Goal: Task Accomplishment & Management: Manage account settings

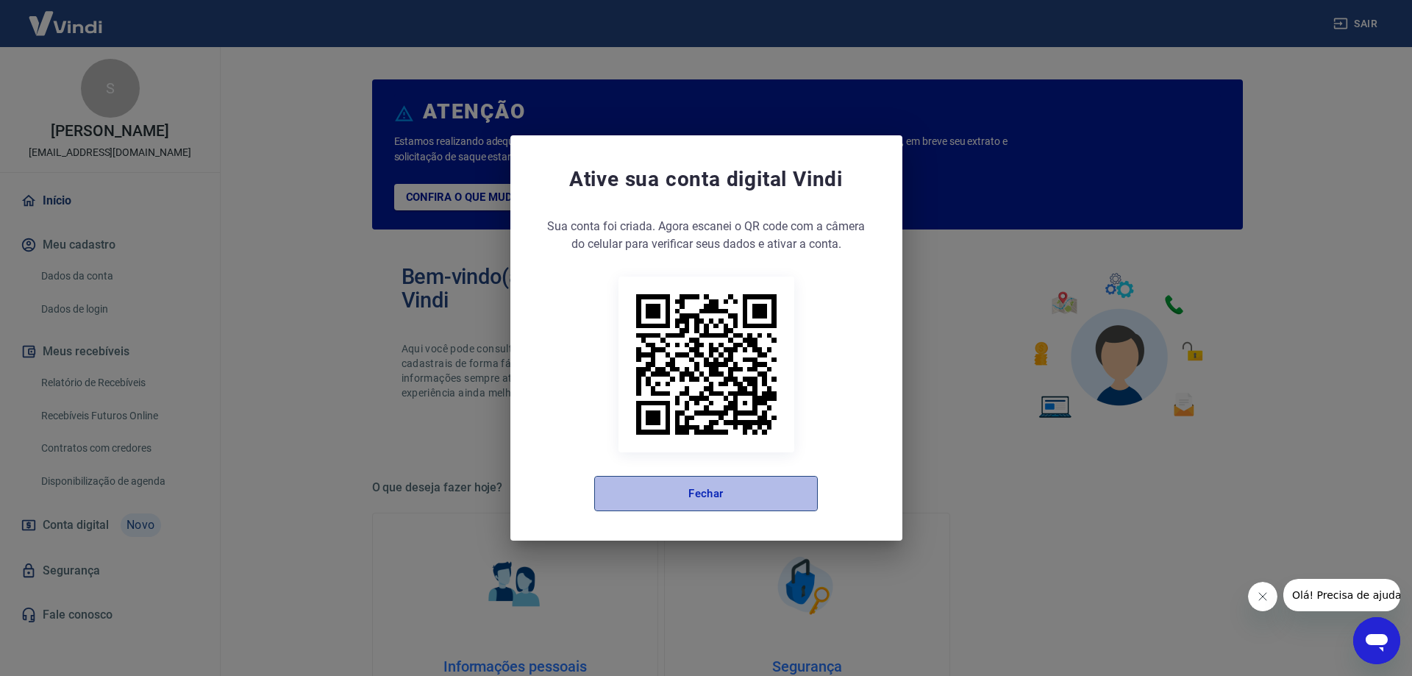
click at [686, 488] on button "Fechar" at bounding box center [706, 493] width 224 height 35
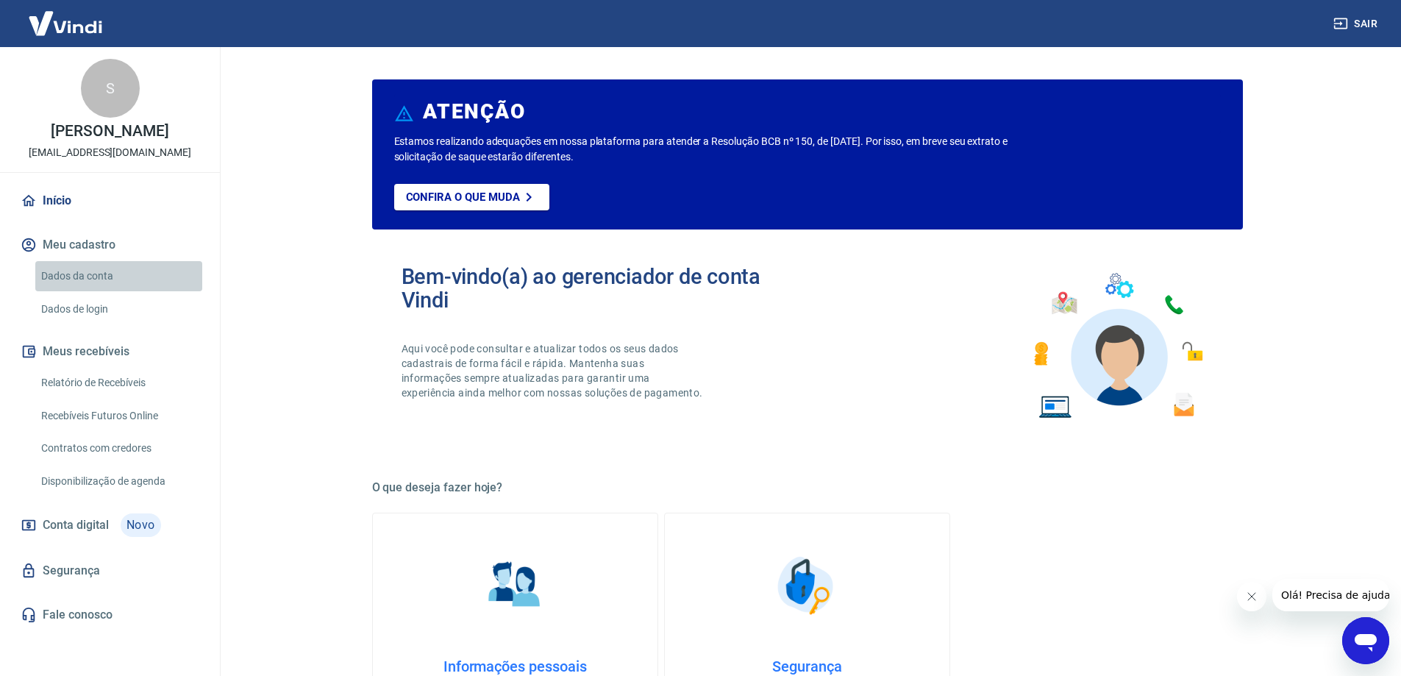
click at [92, 272] on link "Dados da conta" at bounding box center [118, 276] width 167 height 30
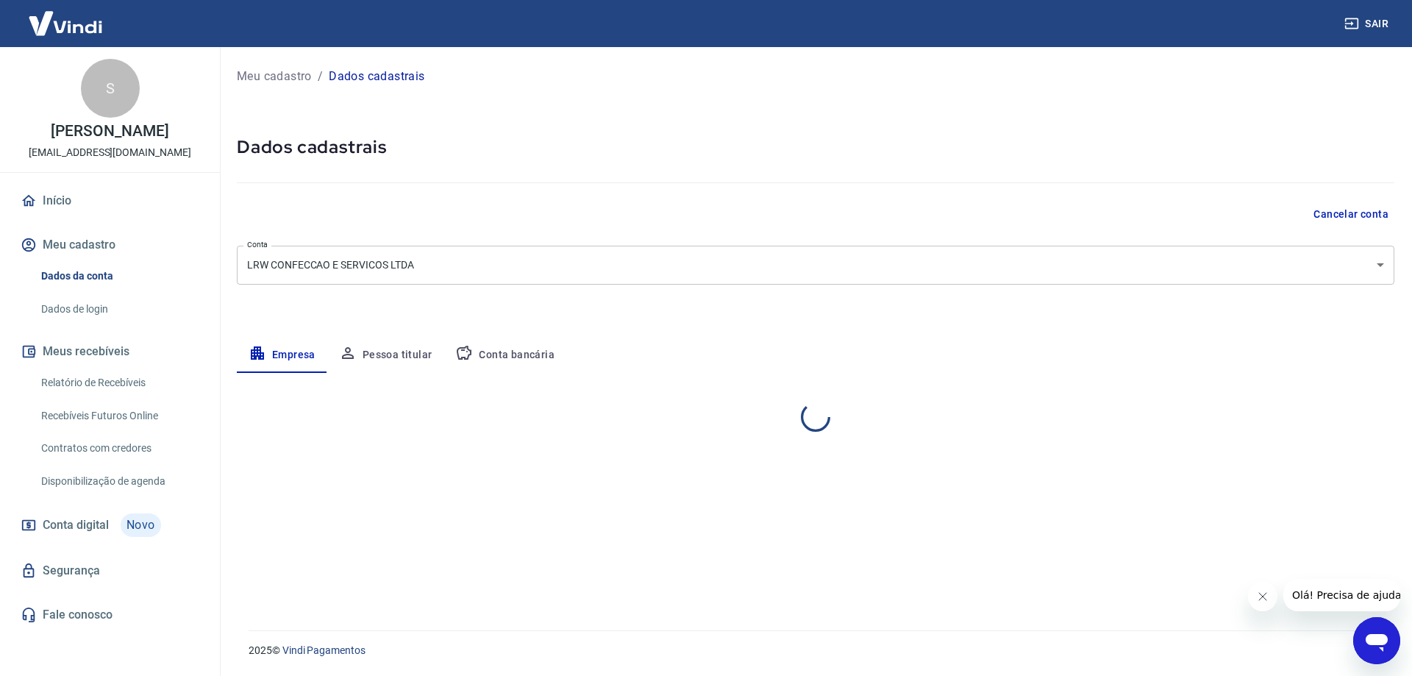
select select "SC"
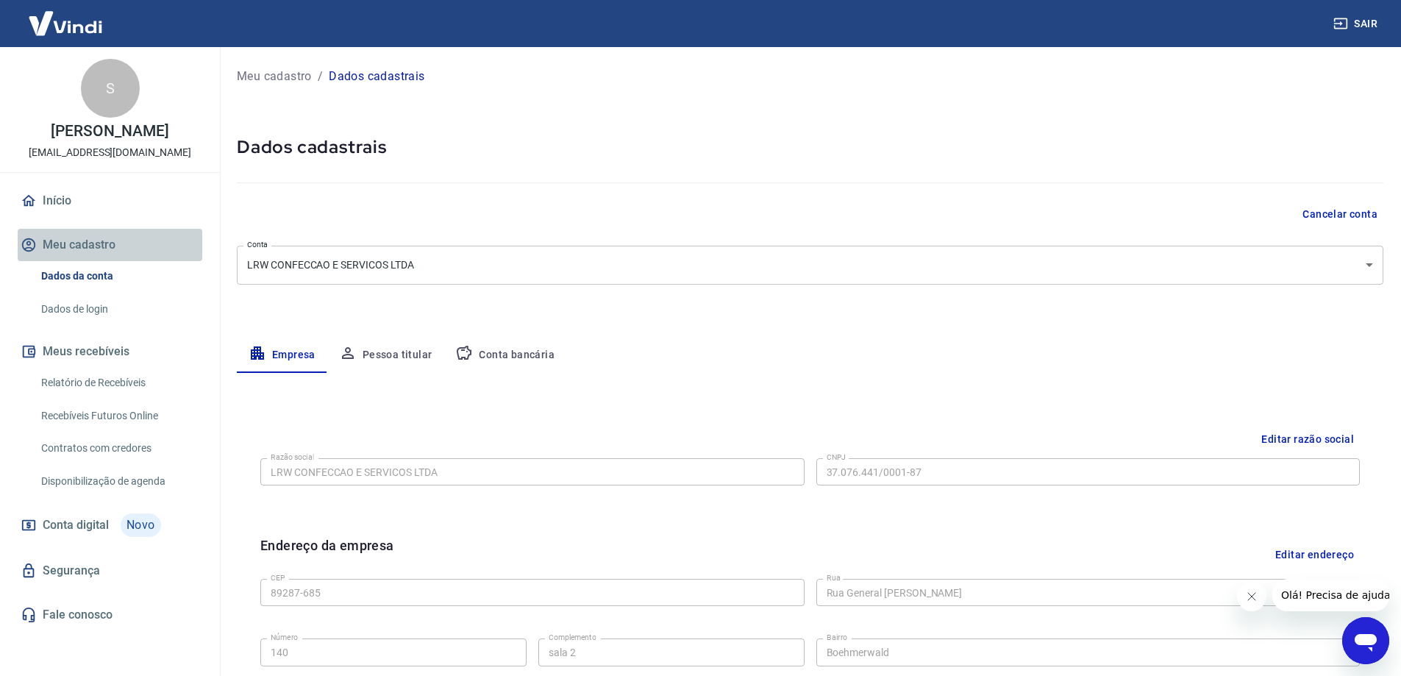
click at [75, 246] on button "Meu cadastro" at bounding box center [110, 245] width 185 height 32
click at [410, 352] on button "Pessoa titular" at bounding box center [385, 355] width 117 height 35
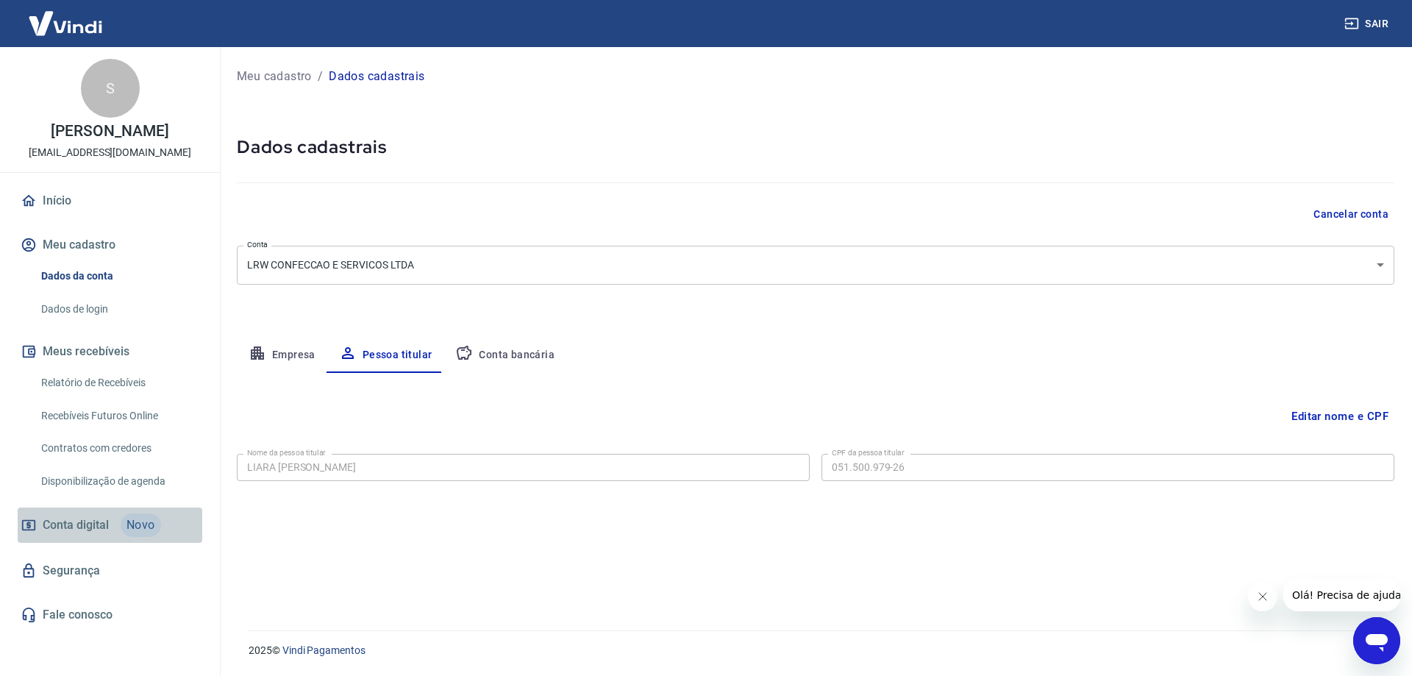
click at [90, 519] on span "Conta digital" at bounding box center [76, 525] width 66 height 21
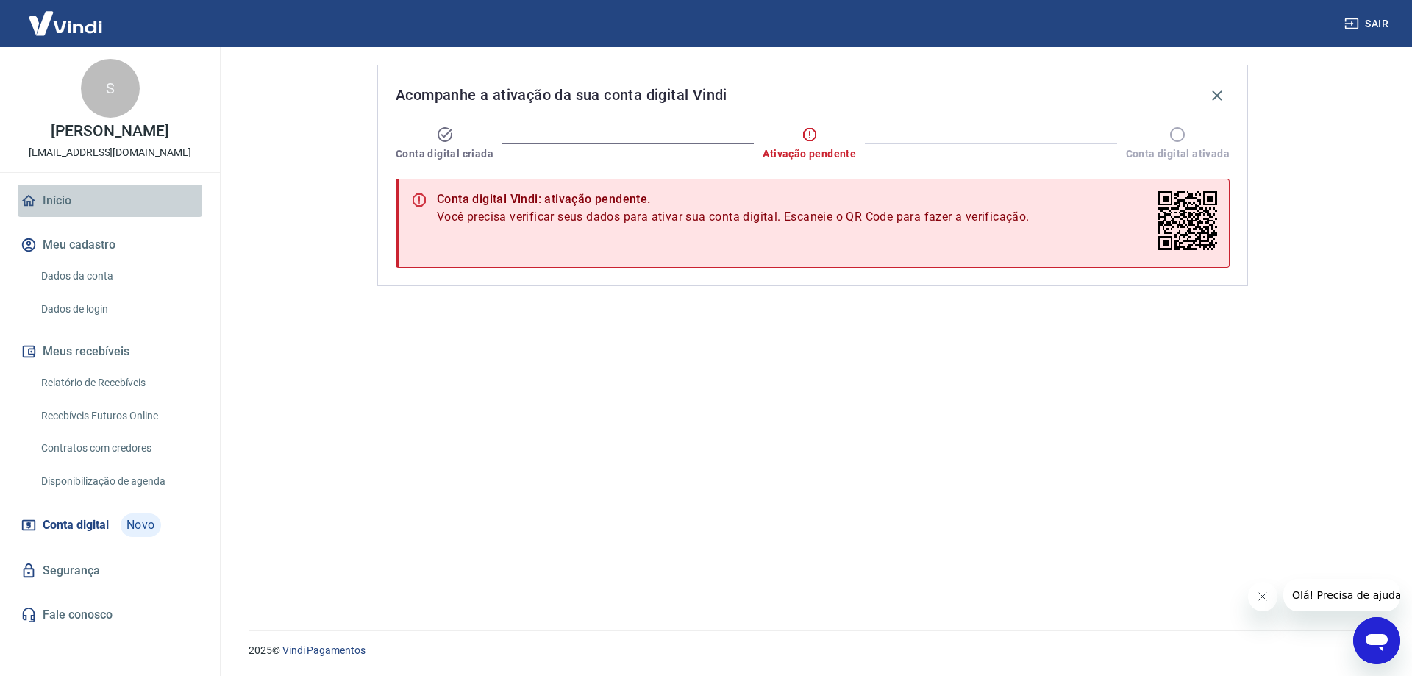
click at [72, 202] on link "Início" at bounding box center [110, 201] width 185 height 32
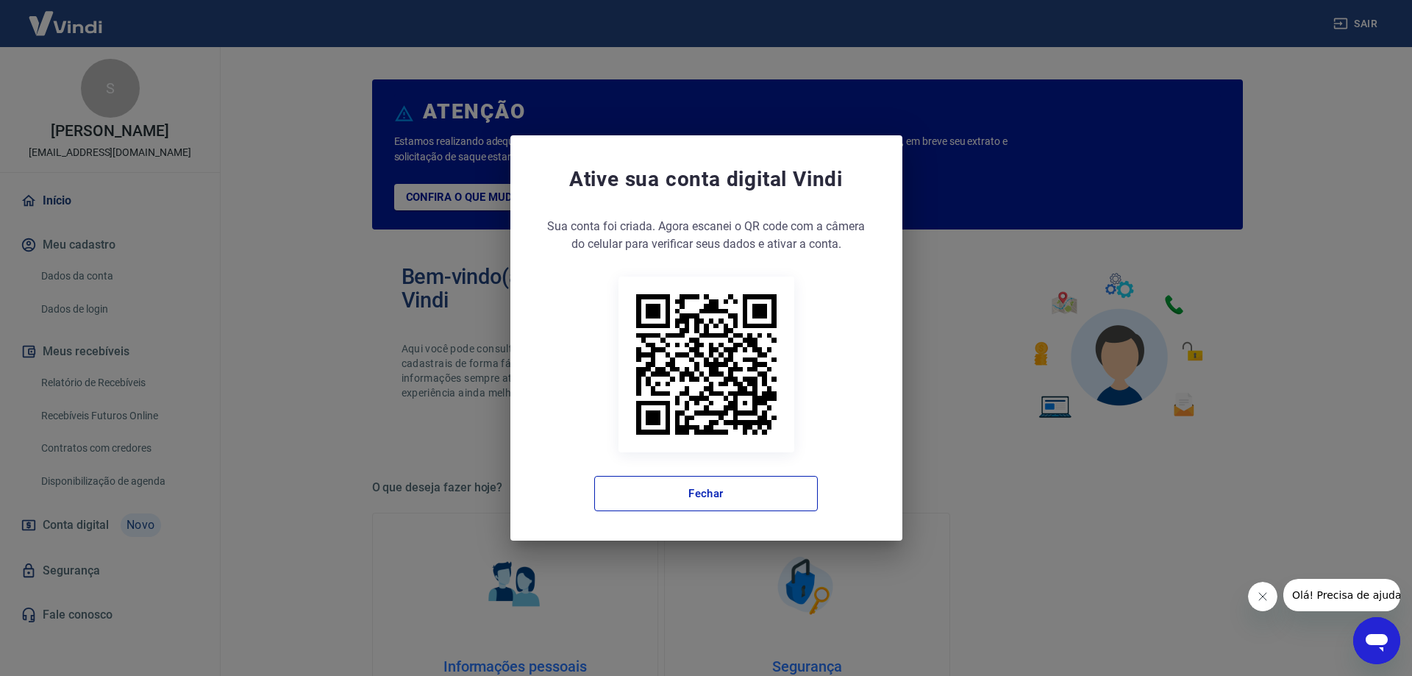
click at [104, 315] on div "Ative sua conta digital Vindi Sua conta foi criada. Agora clique no botão abaix…" at bounding box center [706, 338] width 1412 height 676
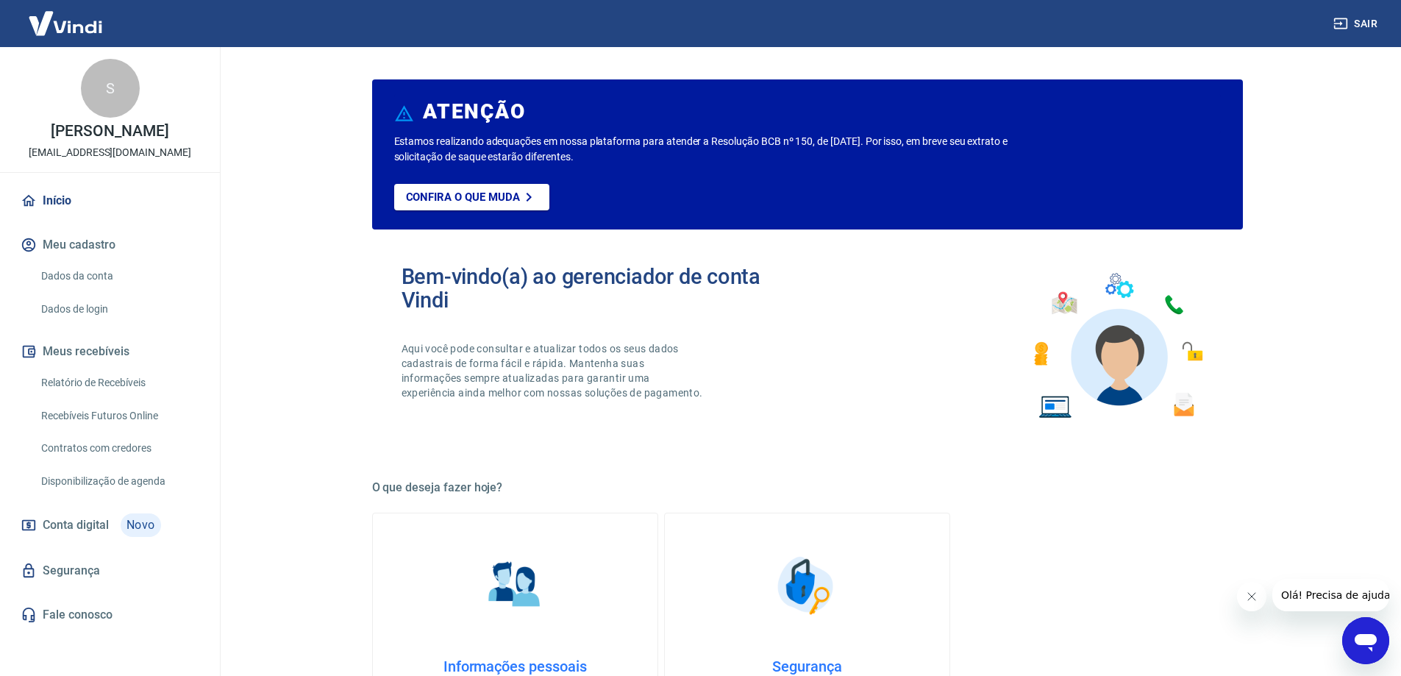
drag, startPoint x: 61, startPoint y: 312, endPoint x: 68, endPoint y: 317, distance: 9.0
click at [62, 312] on link "Dados de login" at bounding box center [118, 309] width 167 height 30
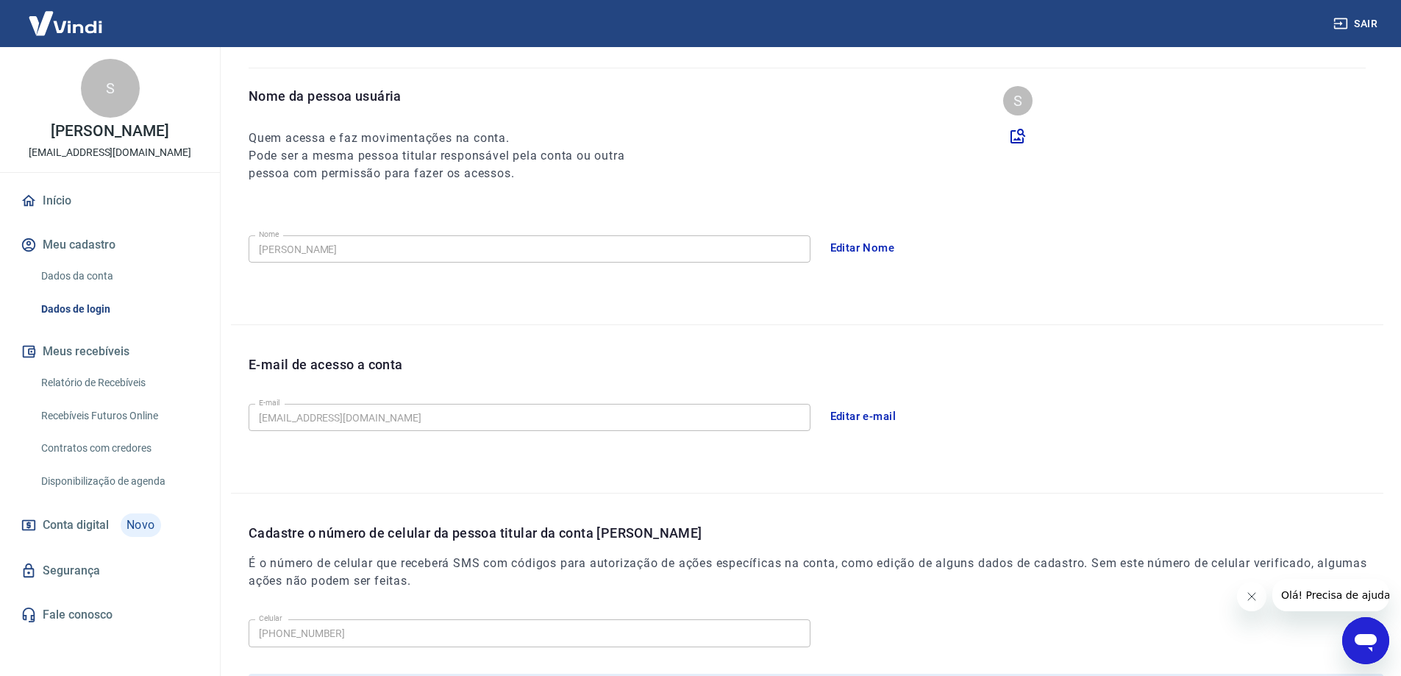
scroll to position [119, 0]
drag, startPoint x: 1013, startPoint y: 137, endPoint x: 232, endPoint y: 238, distance: 787.6
click at [361, 229] on div "Nome da pessoa usuária Quem acessa e faz movimentações na conta. Pode ser a mes…" at bounding box center [807, 206] width 1152 height 238
click at [76, 204] on link "Início" at bounding box center [110, 201] width 185 height 32
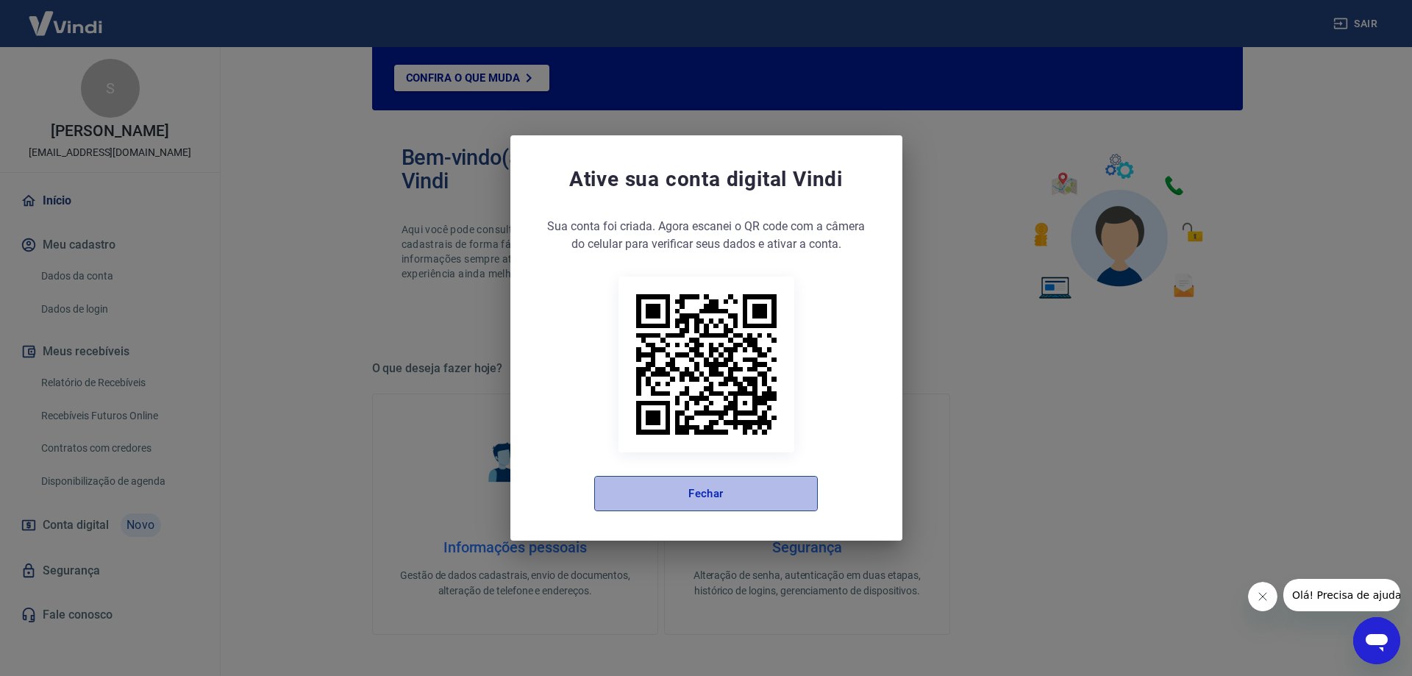
click at [713, 494] on button "Fechar" at bounding box center [706, 493] width 224 height 35
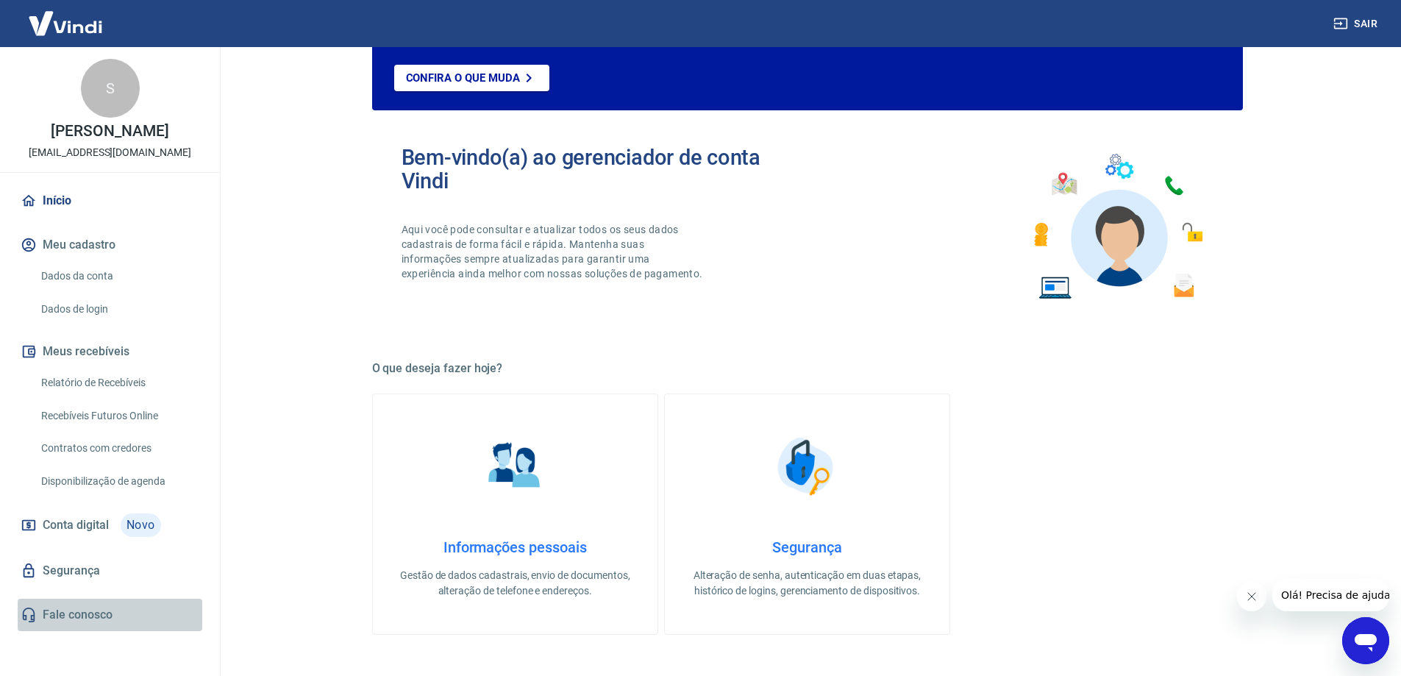
click at [101, 611] on link "Fale conosco" at bounding box center [110, 615] width 185 height 32
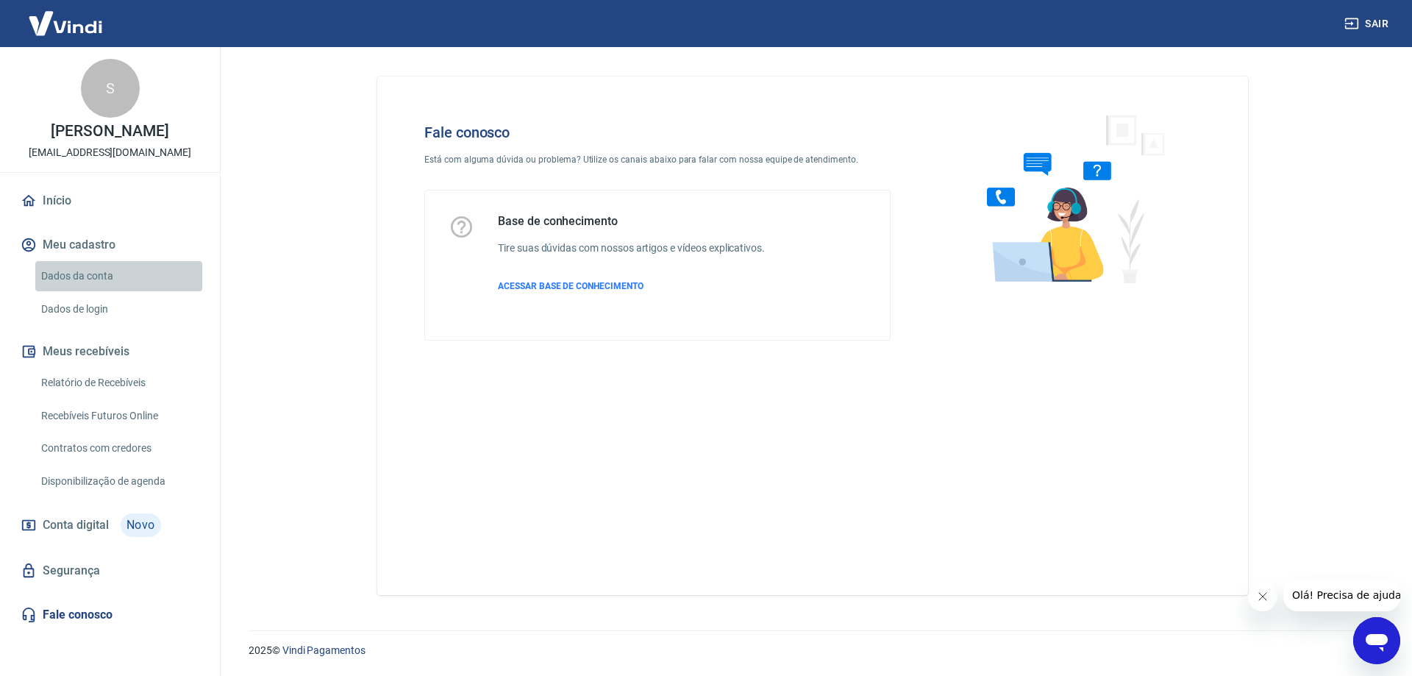
click at [89, 274] on link "Dados da conta" at bounding box center [118, 276] width 167 height 30
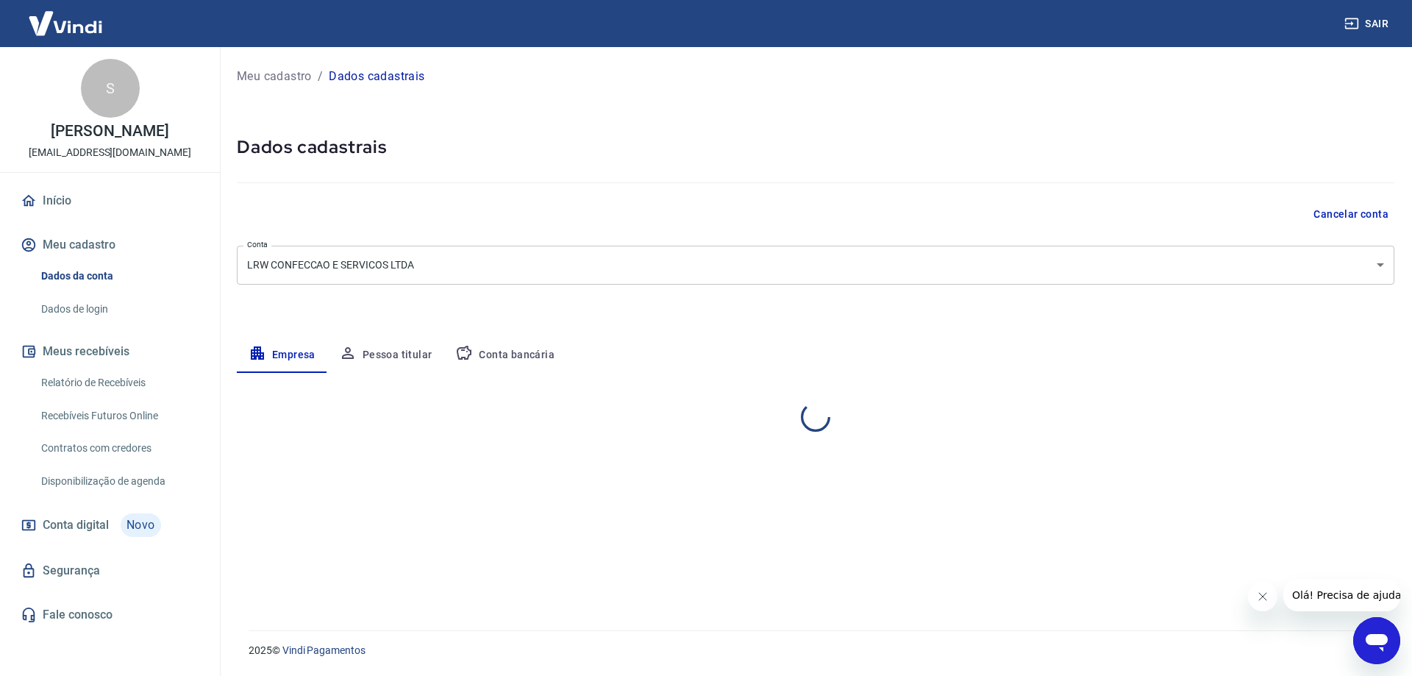
select select "SC"
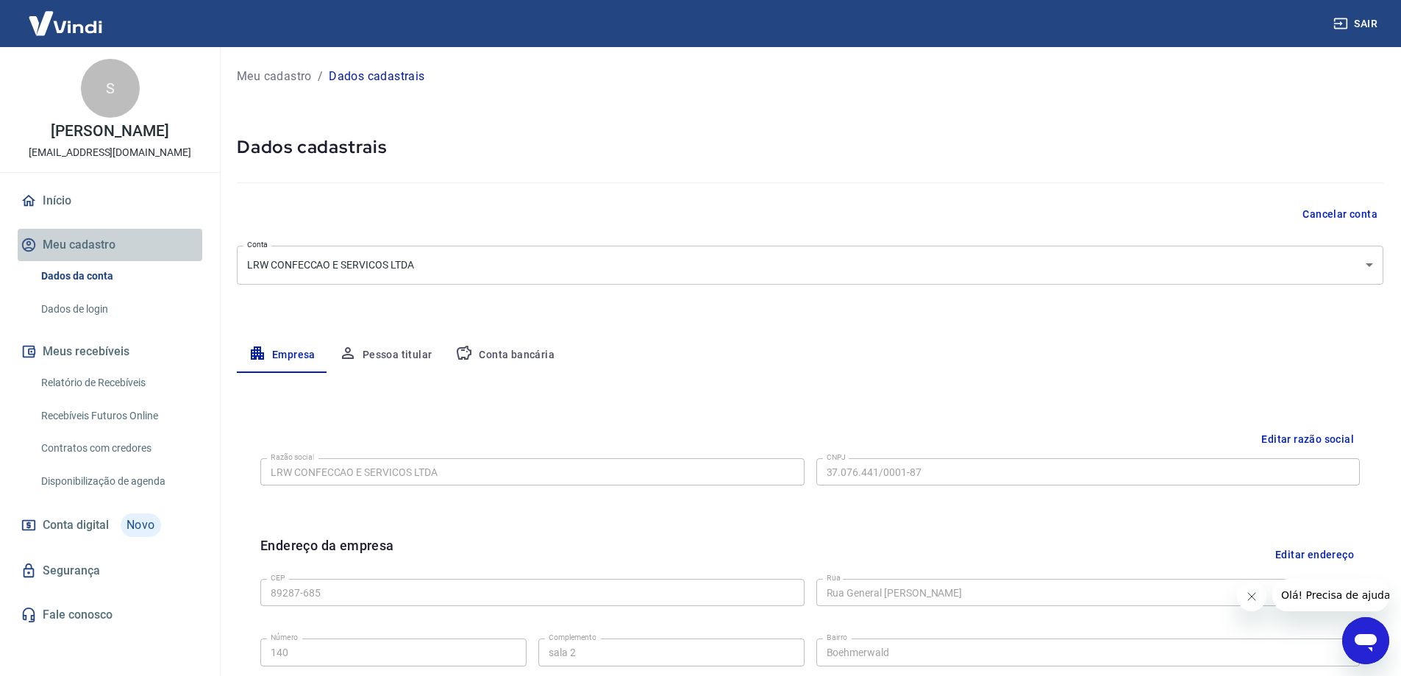
click at [70, 244] on button "Meu cadastro" at bounding box center [110, 245] width 185 height 32
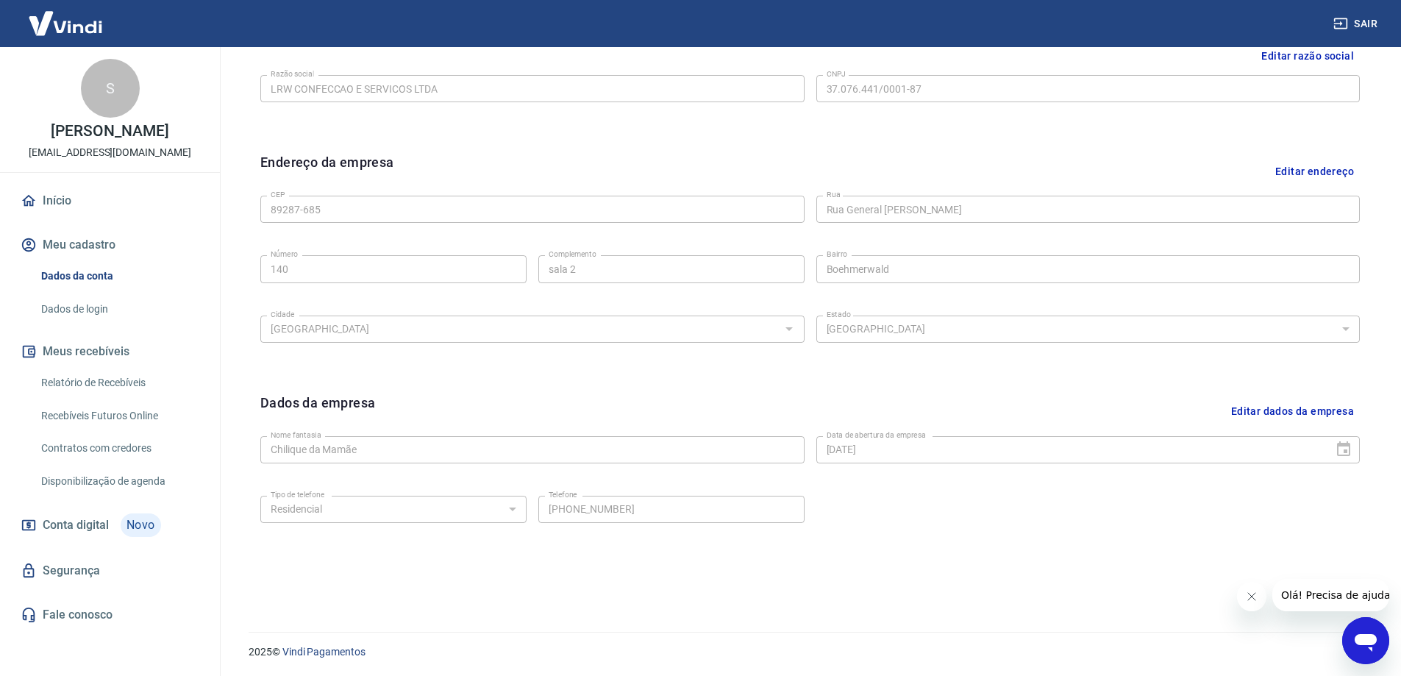
scroll to position [385, 0]
click at [54, 193] on link "Início" at bounding box center [110, 201] width 185 height 32
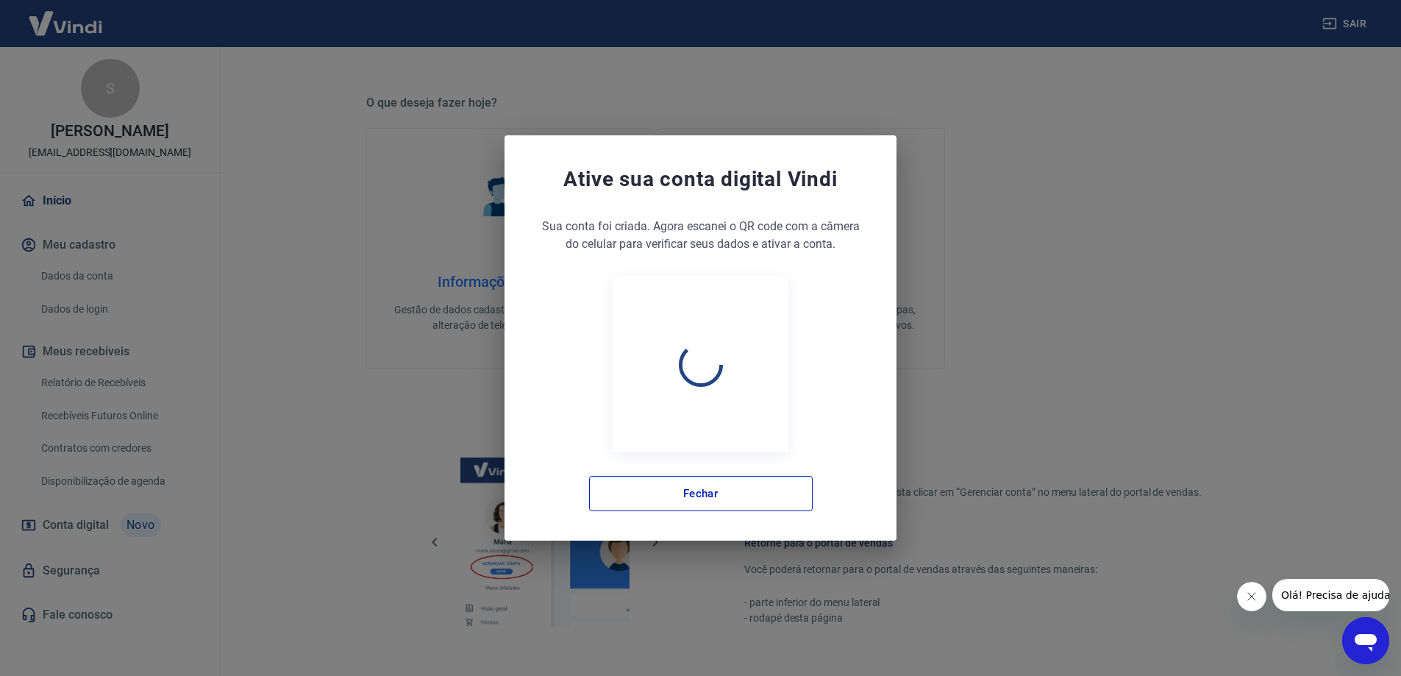
scroll to position [623, 0]
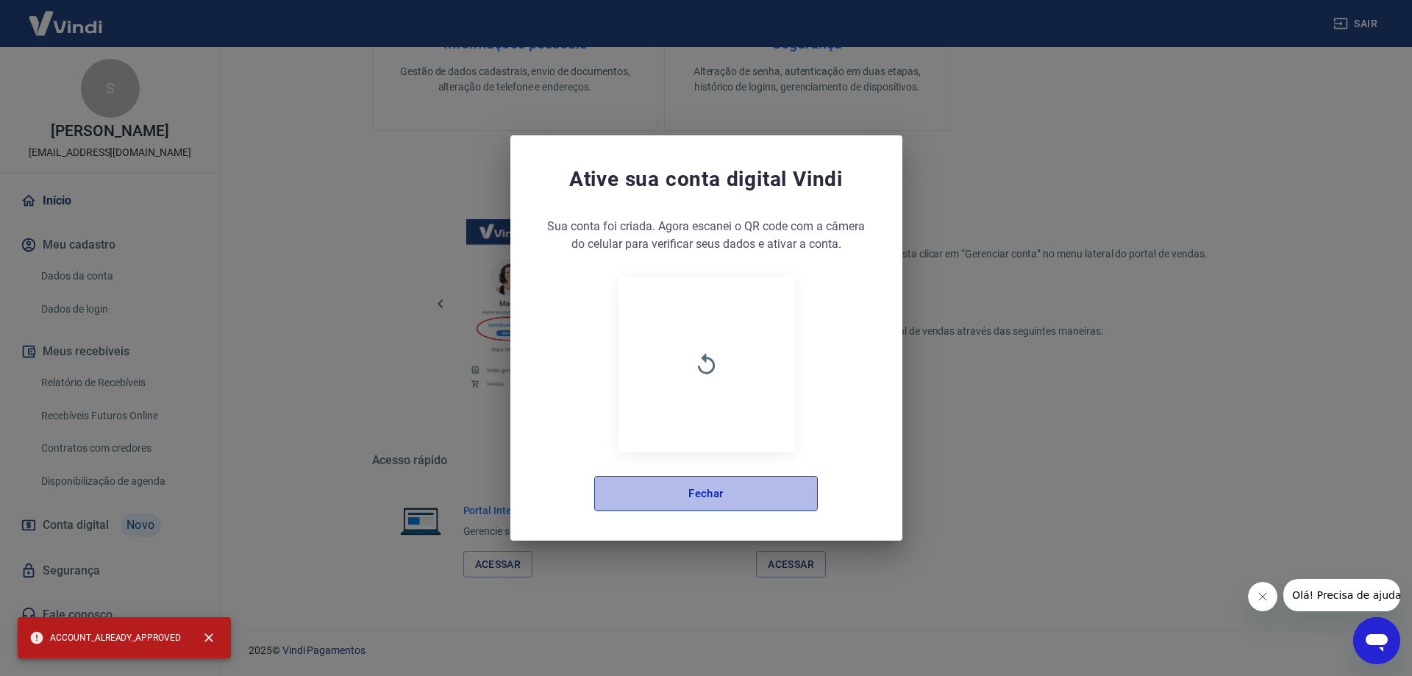
click at [661, 490] on button "Fechar" at bounding box center [706, 493] width 224 height 35
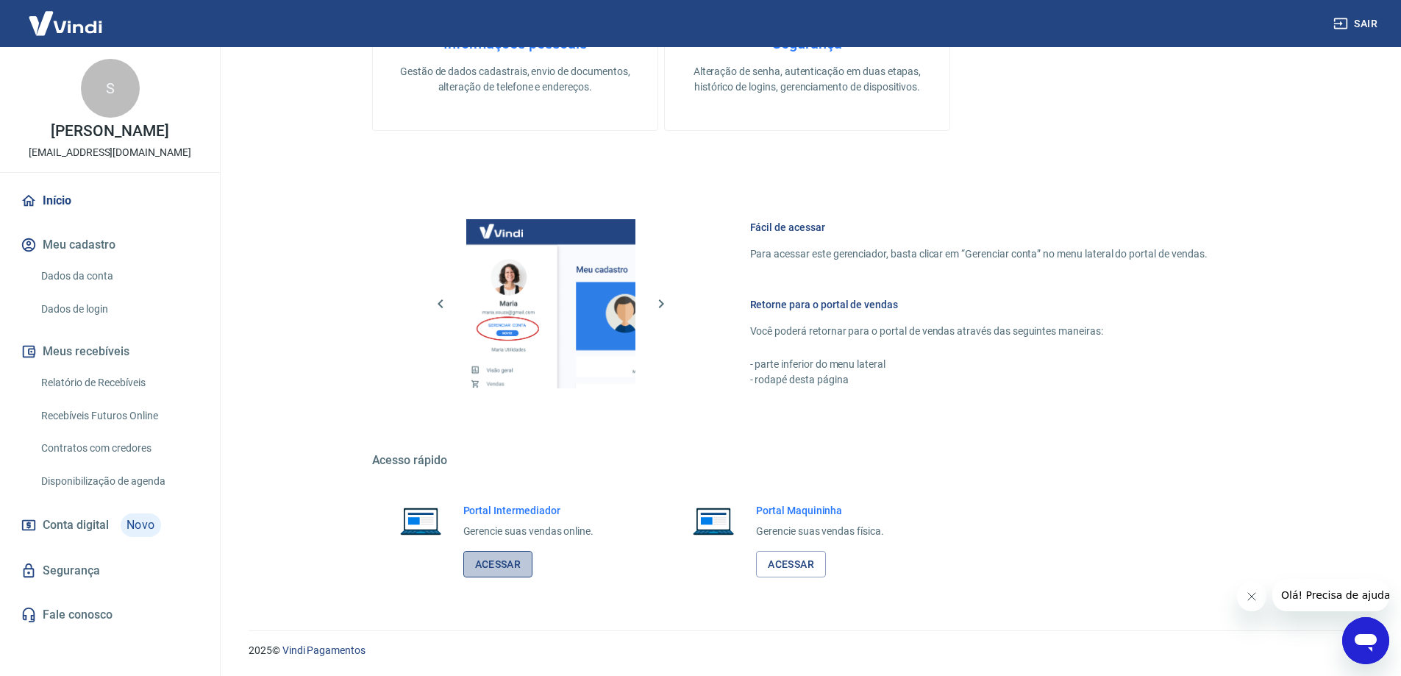
click at [497, 557] on link "Acessar" at bounding box center [498, 564] width 70 height 27
click at [508, 560] on link "Acessar" at bounding box center [498, 564] width 70 height 27
click at [60, 199] on link "Início" at bounding box center [110, 201] width 185 height 32
click at [84, 199] on link "Início" at bounding box center [110, 201] width 185 height 32
click at [47, 194] on link "Início" at bounding box center [110, 201] width 185 height 32
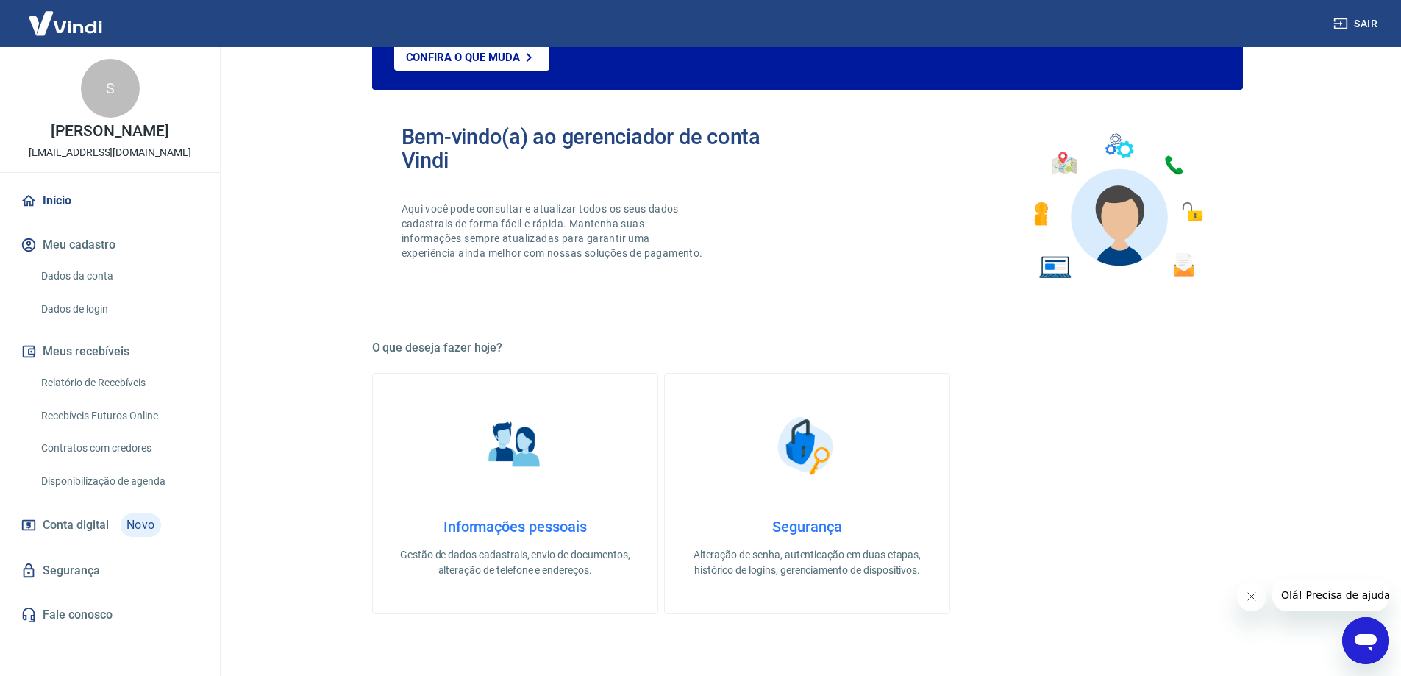
scroll to position [0, 0]
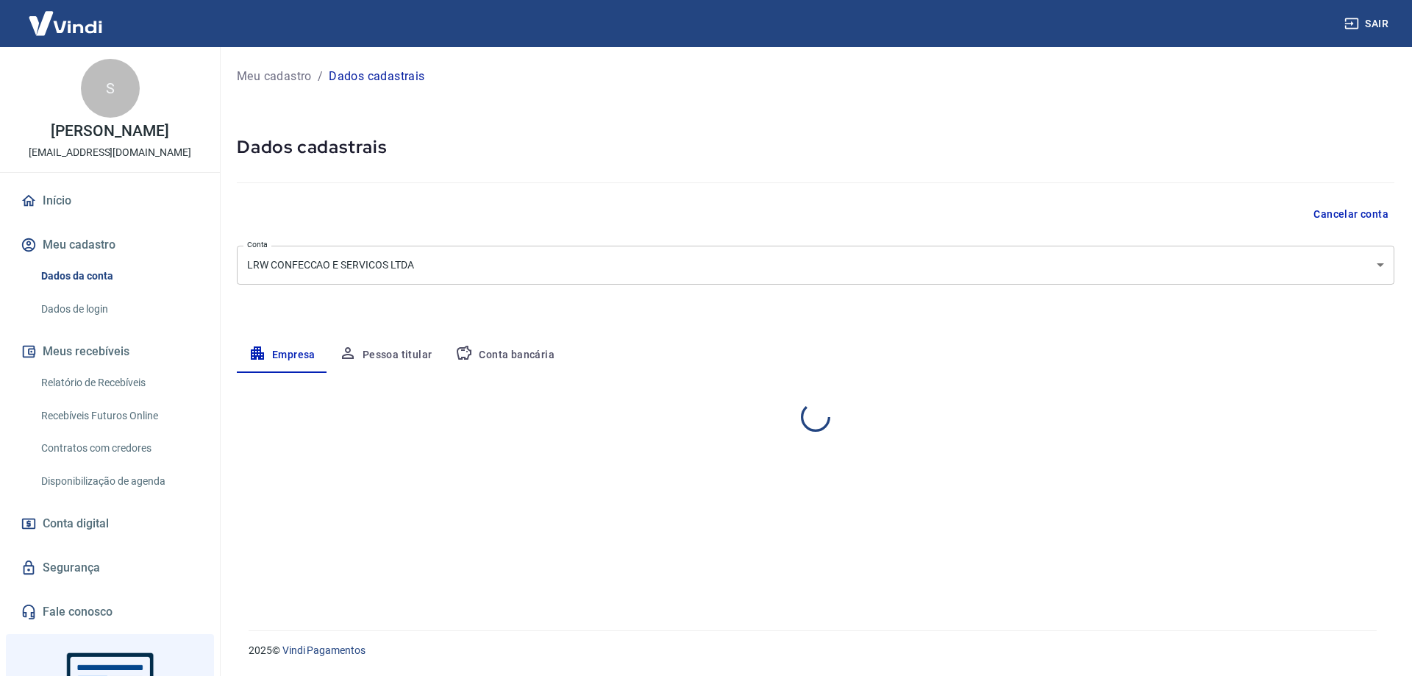
select select "SC"
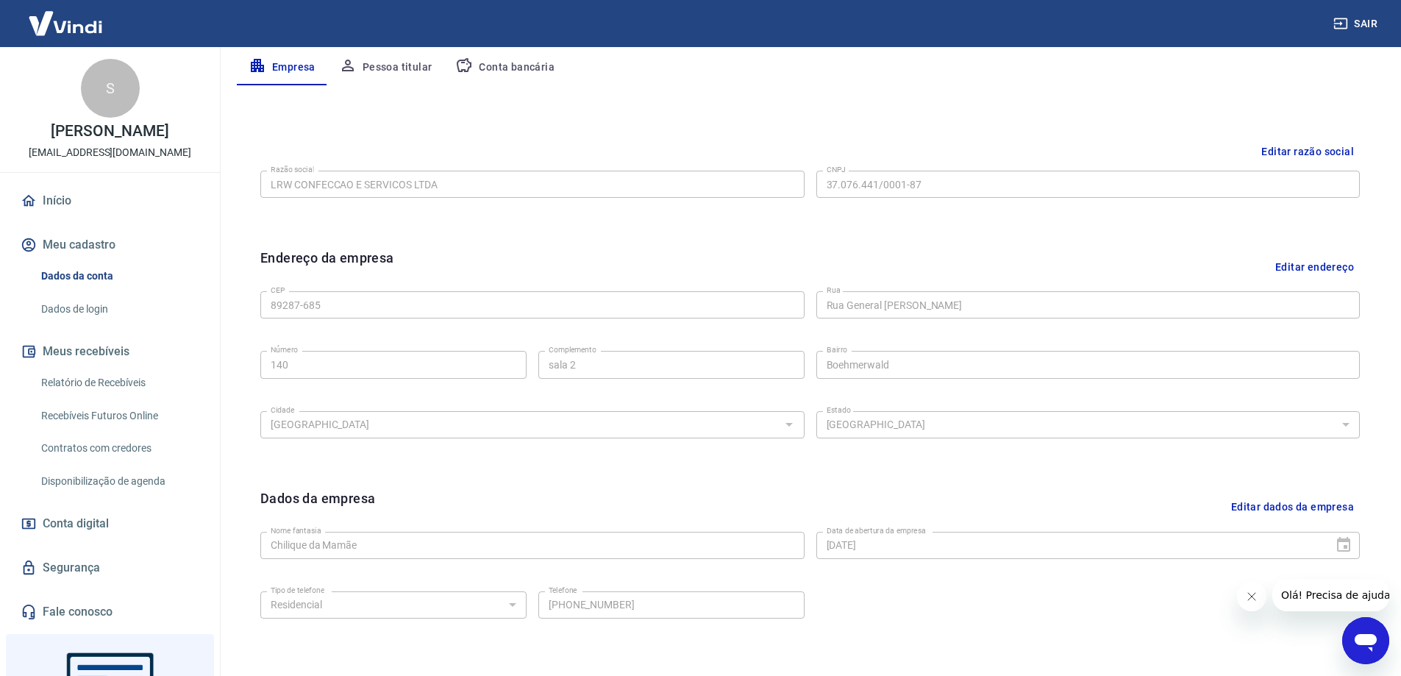
scroll to position [385, 0]
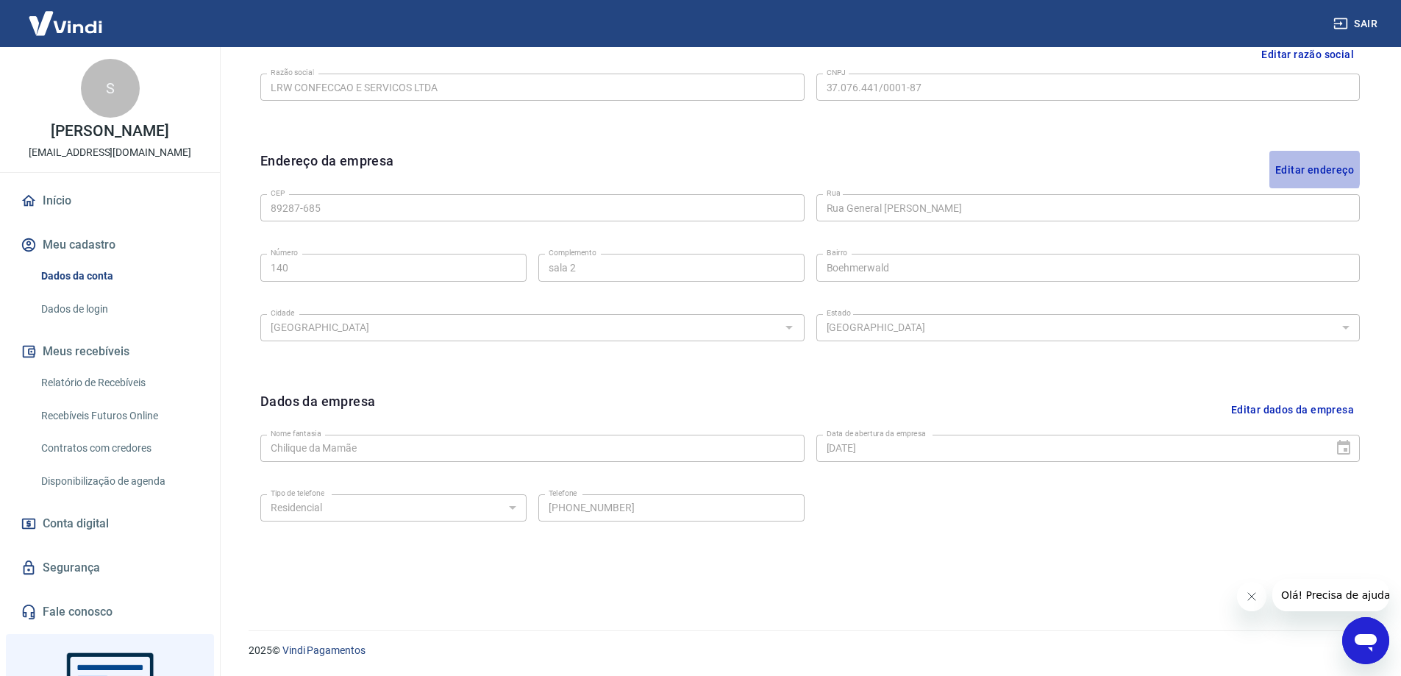
click at [1284, 168] on button "Editar endereço" at bounding box center [1314, 170] width 90 height 38
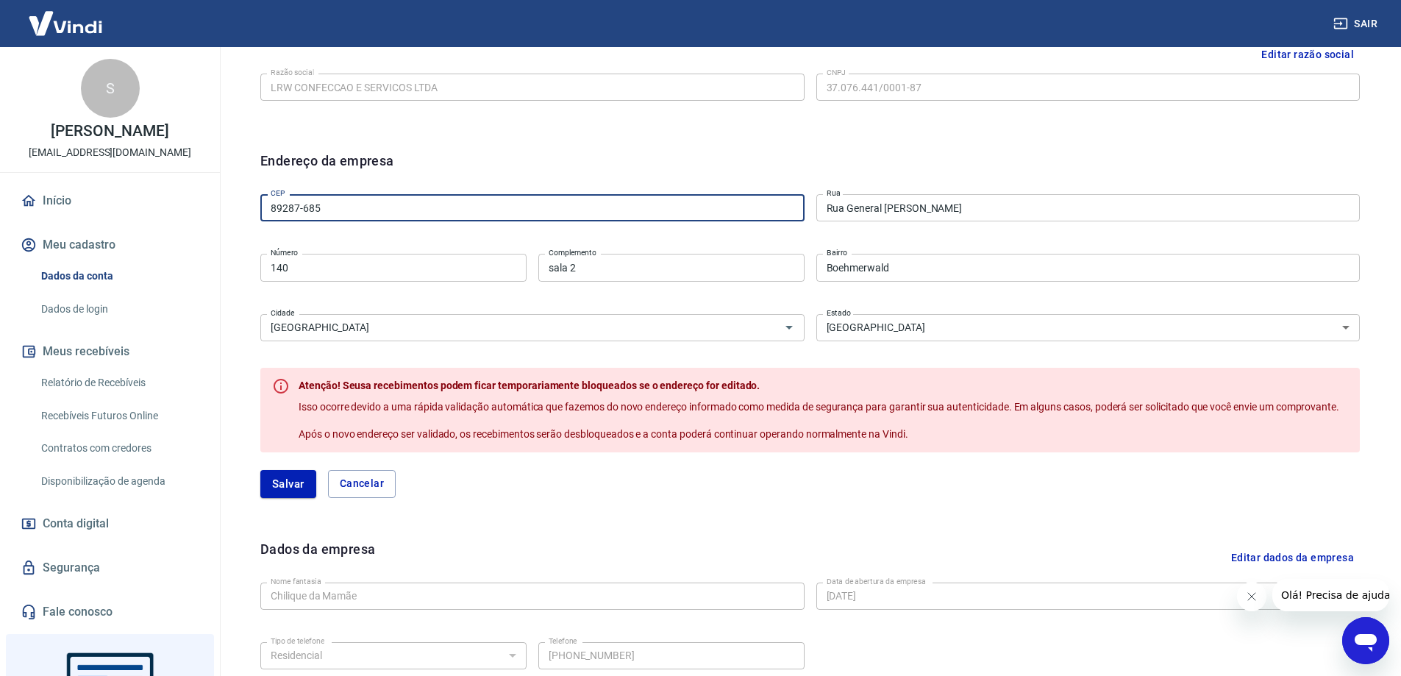
click at [467, 215] on input "89287-685" at bounding box center [532, 207] width 544 height 27
click at [452, 199] on input "89287-685" at bounding box center [532, 207] width 544 height 27
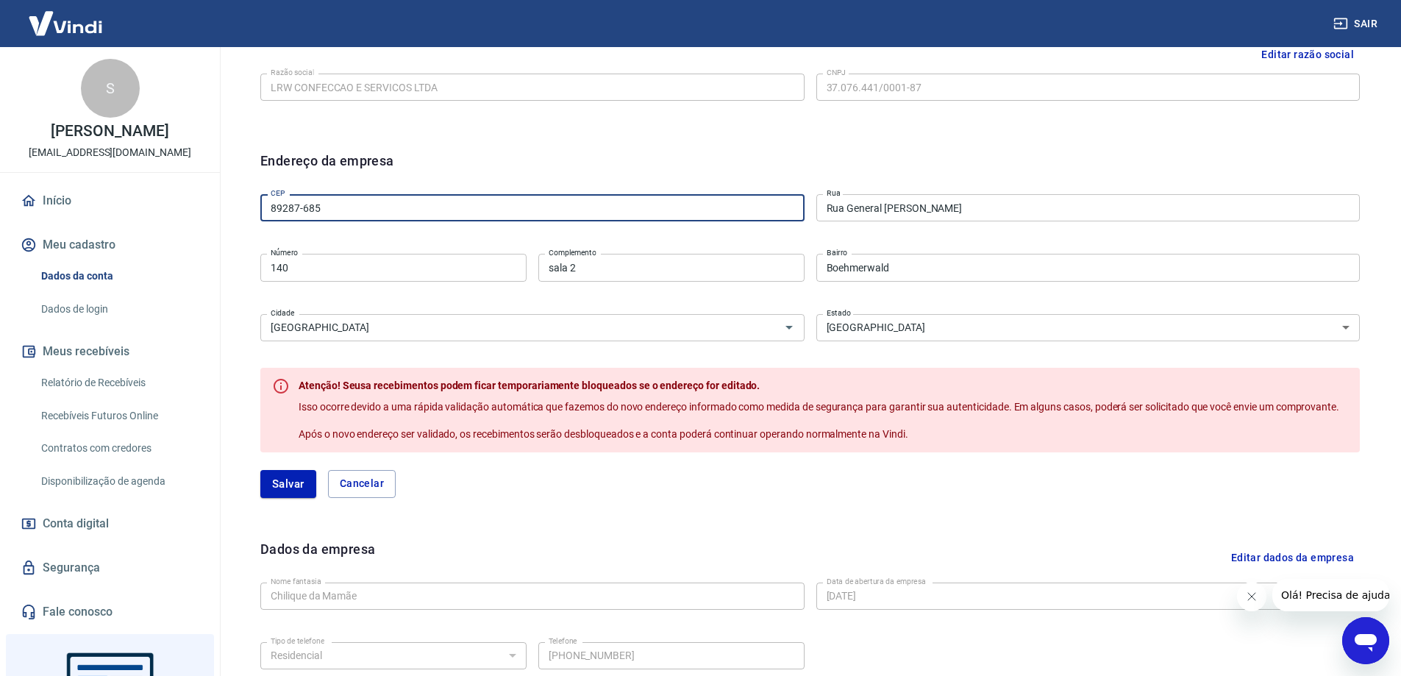
click at [452, 199] on input "89287-685" at bounding box center [532, 207] width 544 height 27
type input "89255-723"
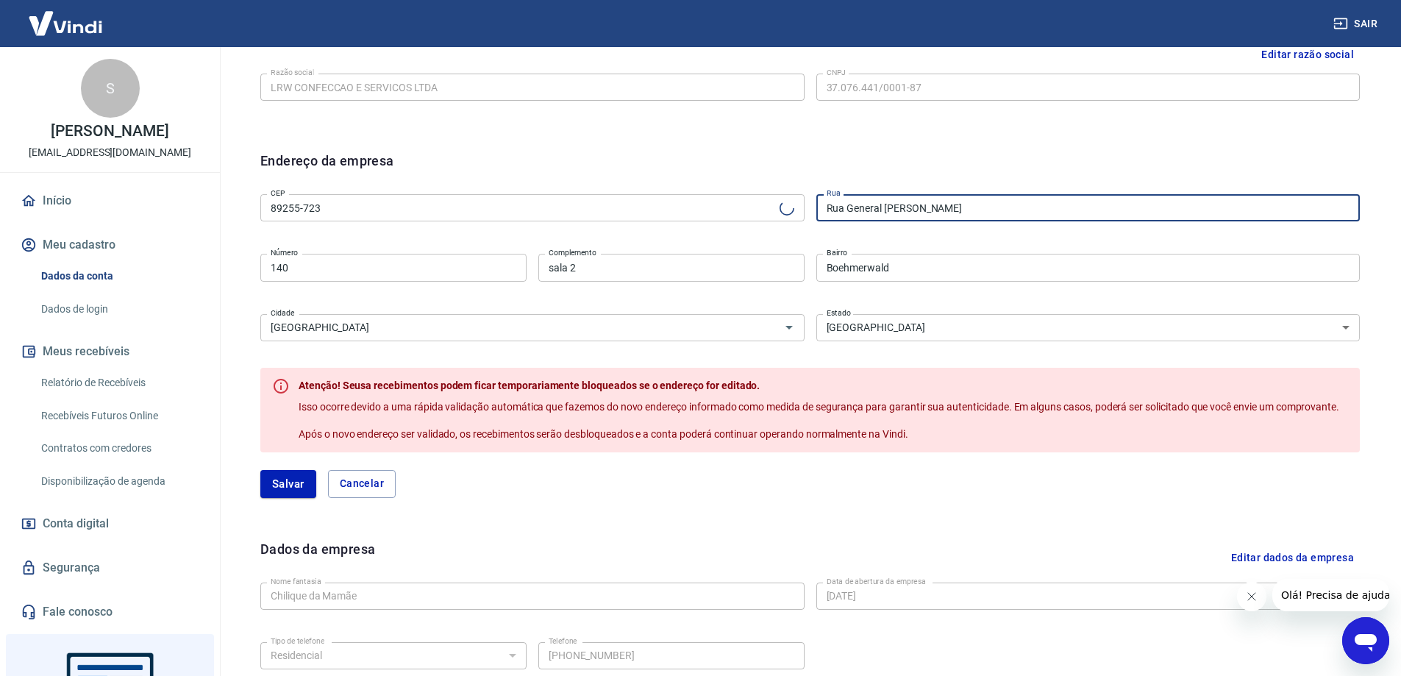
type input "Rua Miguel Fodi"
type input "Amizade"
type input "Jaraguá do Sul"
click at [440, 259] on input "140" at bounding box center [393, 267] width 266 height 27
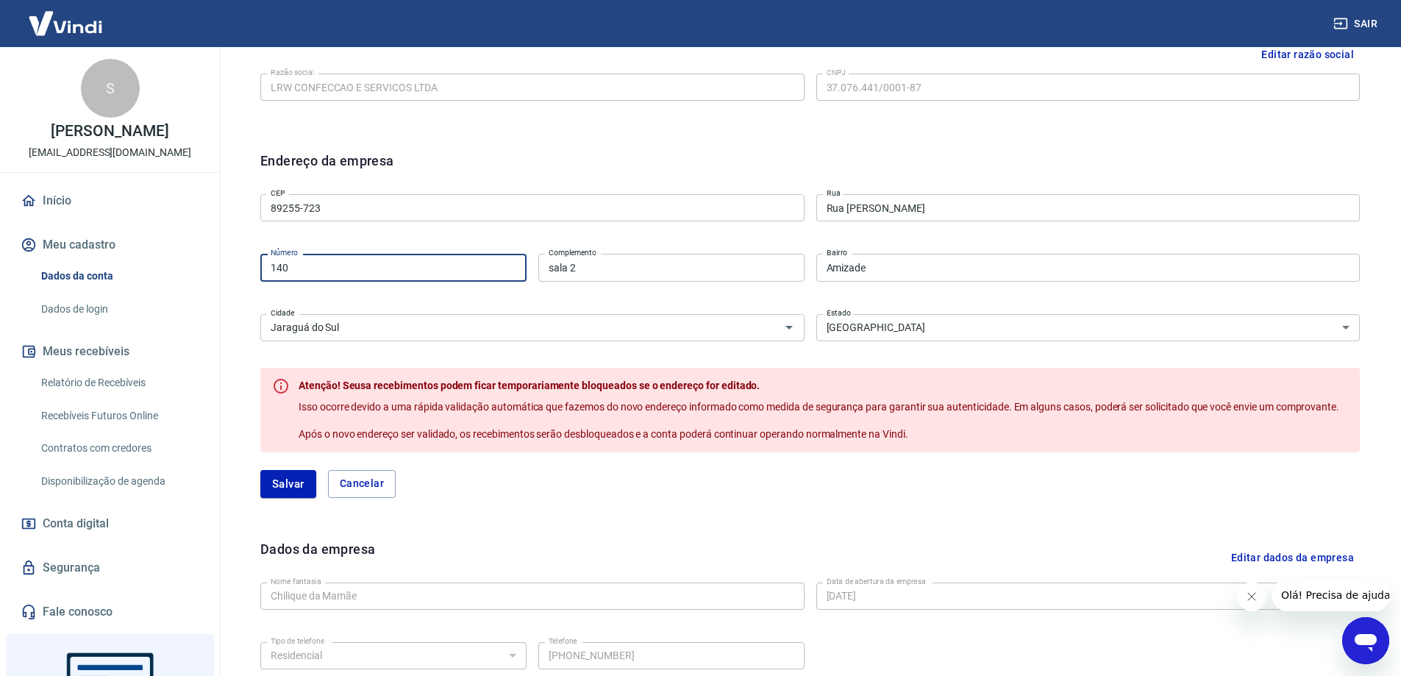
click at [440, 259] on input "140" at bounding box center [393, 267] width 266 height 27
type input "103"
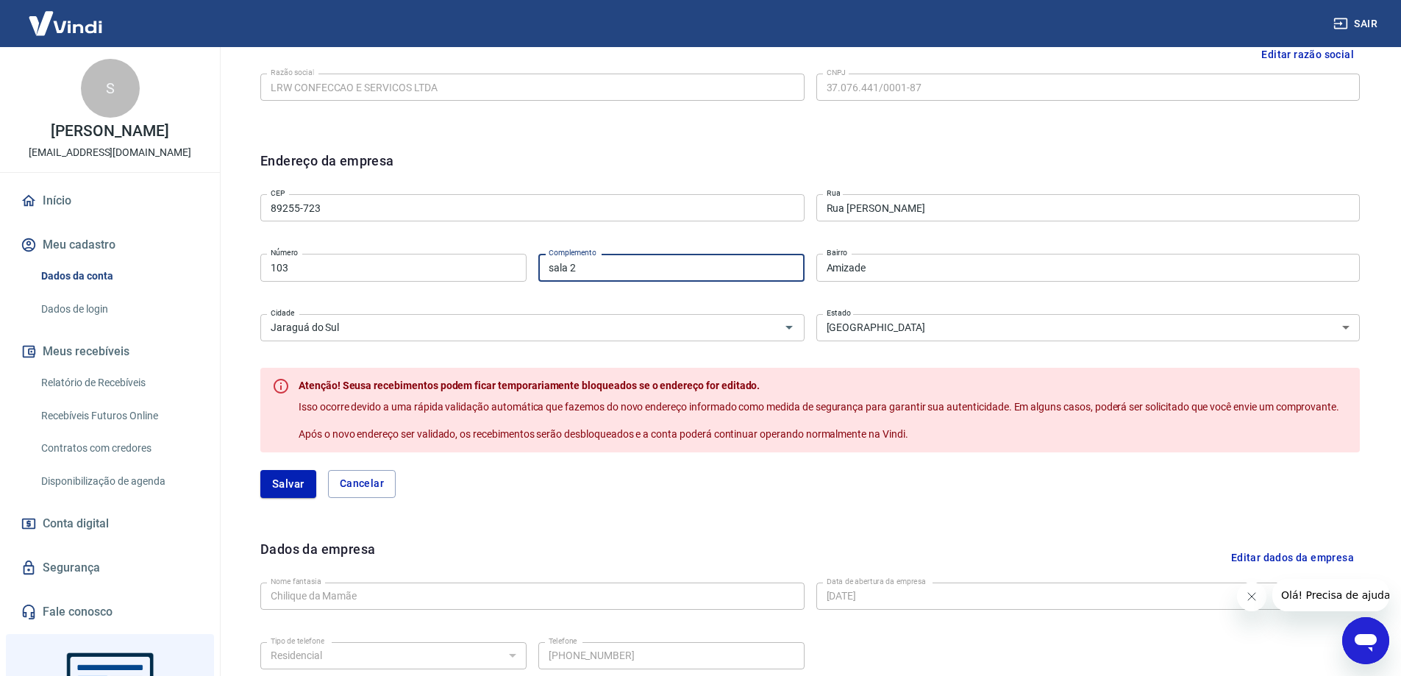
type input "0"
click at [280, 493] on button "Salvar" at bounding box center [288, 484] width 56 height 28
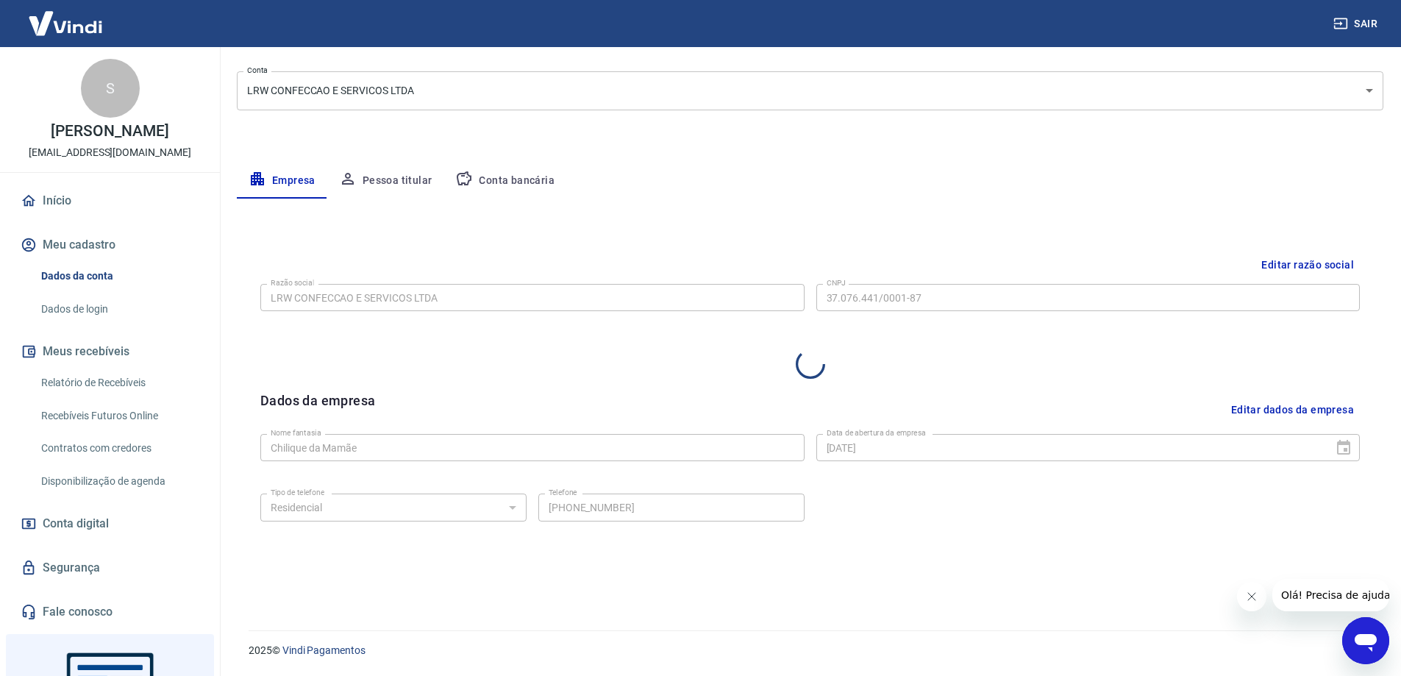
select select "SC"
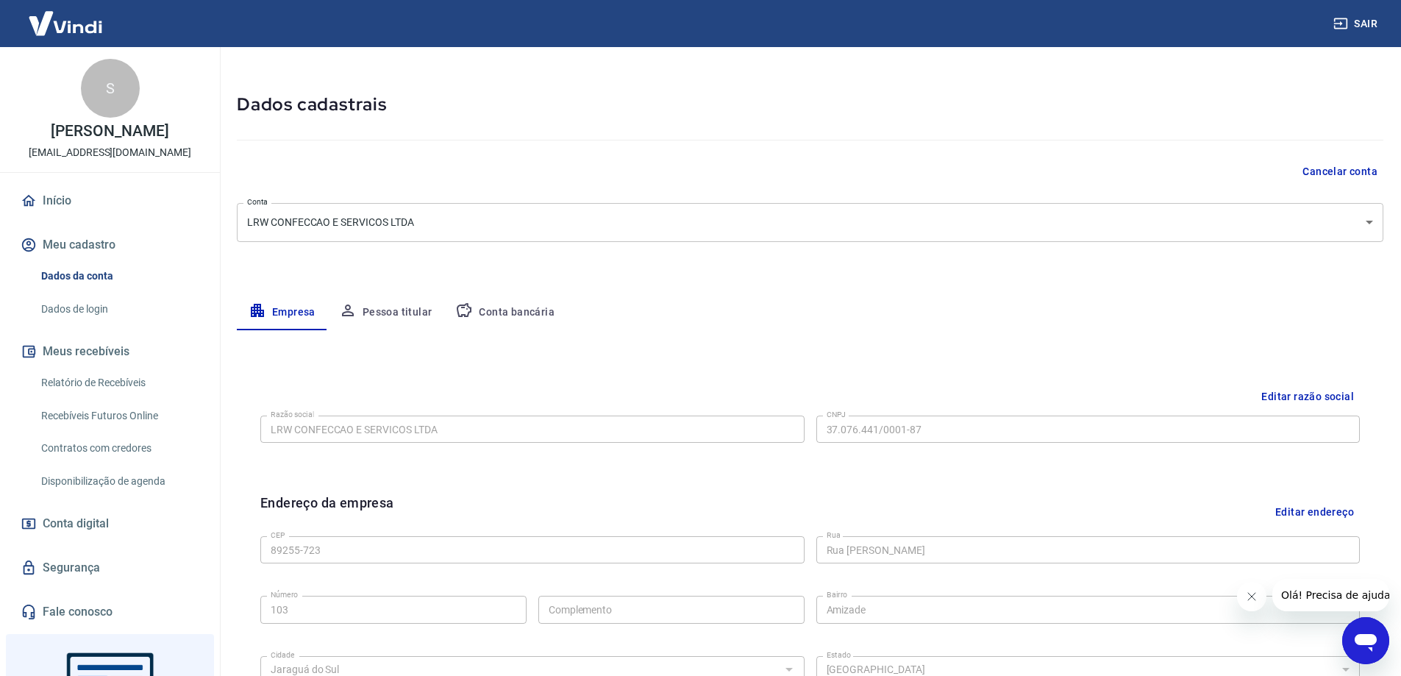
scroll to position [17, 0]
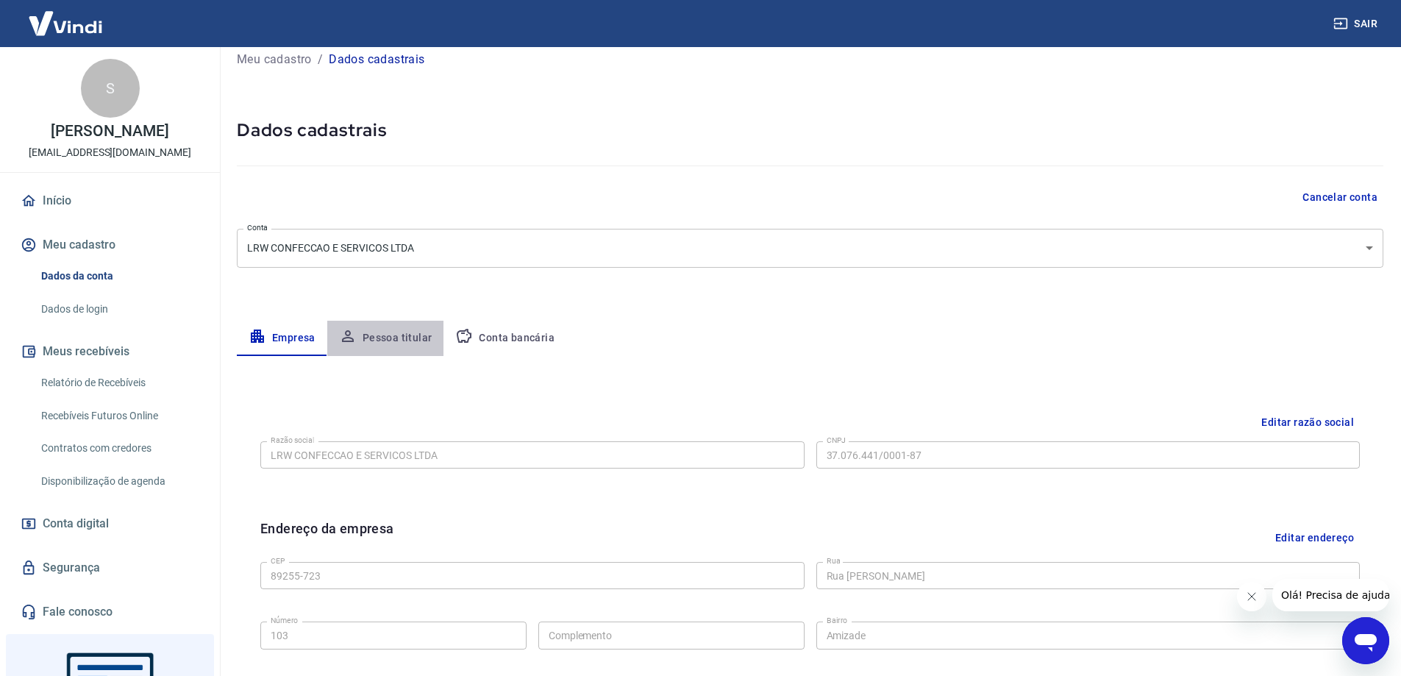
click at [394, 347] on button "Pessoa titular" at bounding box center [385, 338] width 117 height 35
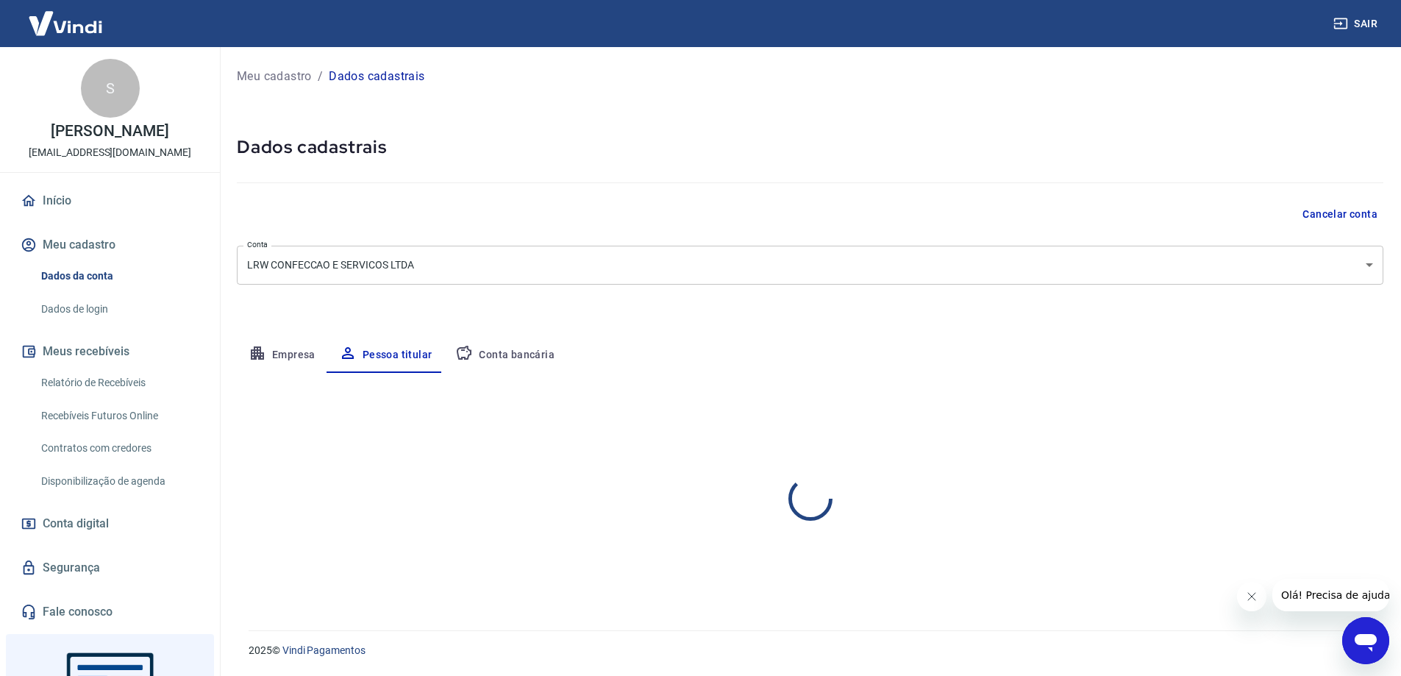
scroll to position [0, 0]
click at [811, 243] on div "Meu cadastro / Dados cadastrais Dados cadastrais Cancelar conta Conta LRW CONFE…" at bounding box center [815, 330] width 1193 height 566
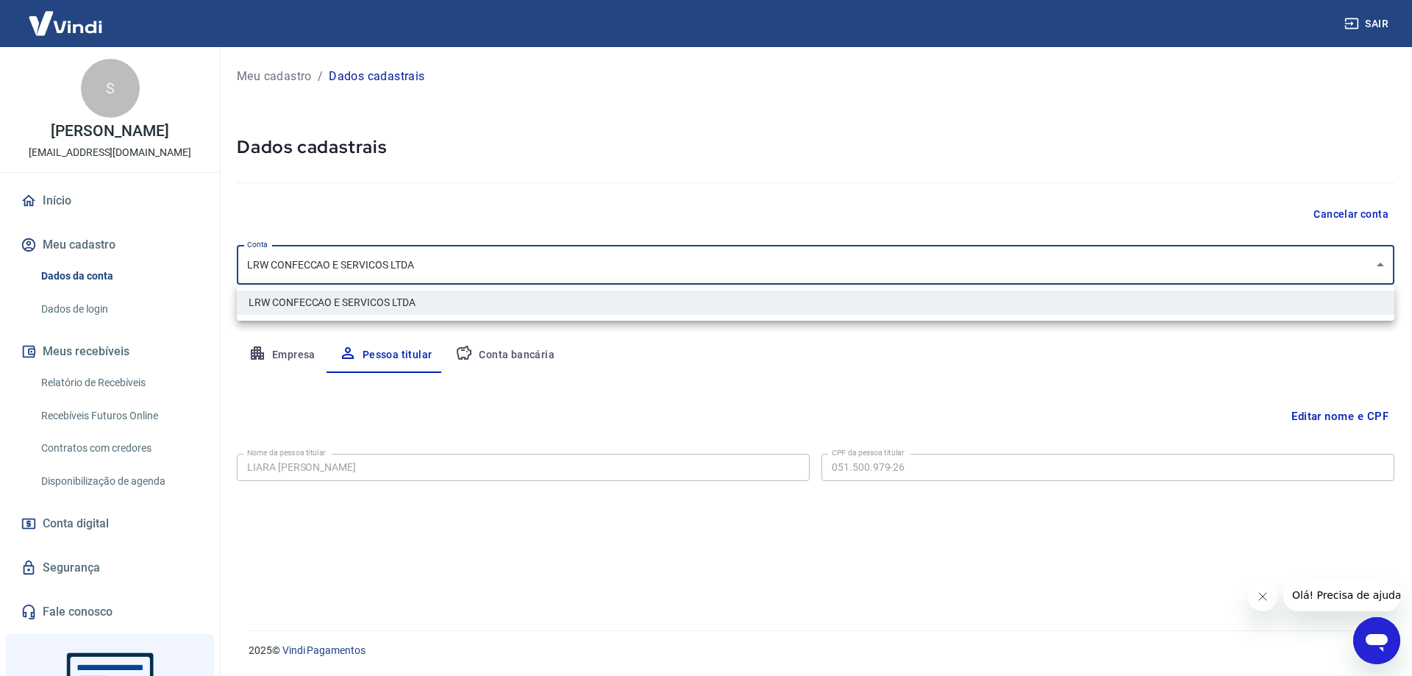
click at [799, 257] on body "Sair S Sérgio Pampolha contato@chiliquedamamae.com.br Início Meu cadastro Dados…" at bounding box center [706, 338] width 1412 height 676
click at [797, 259] on div at bounding box center [706, 338] width 1412 height 676
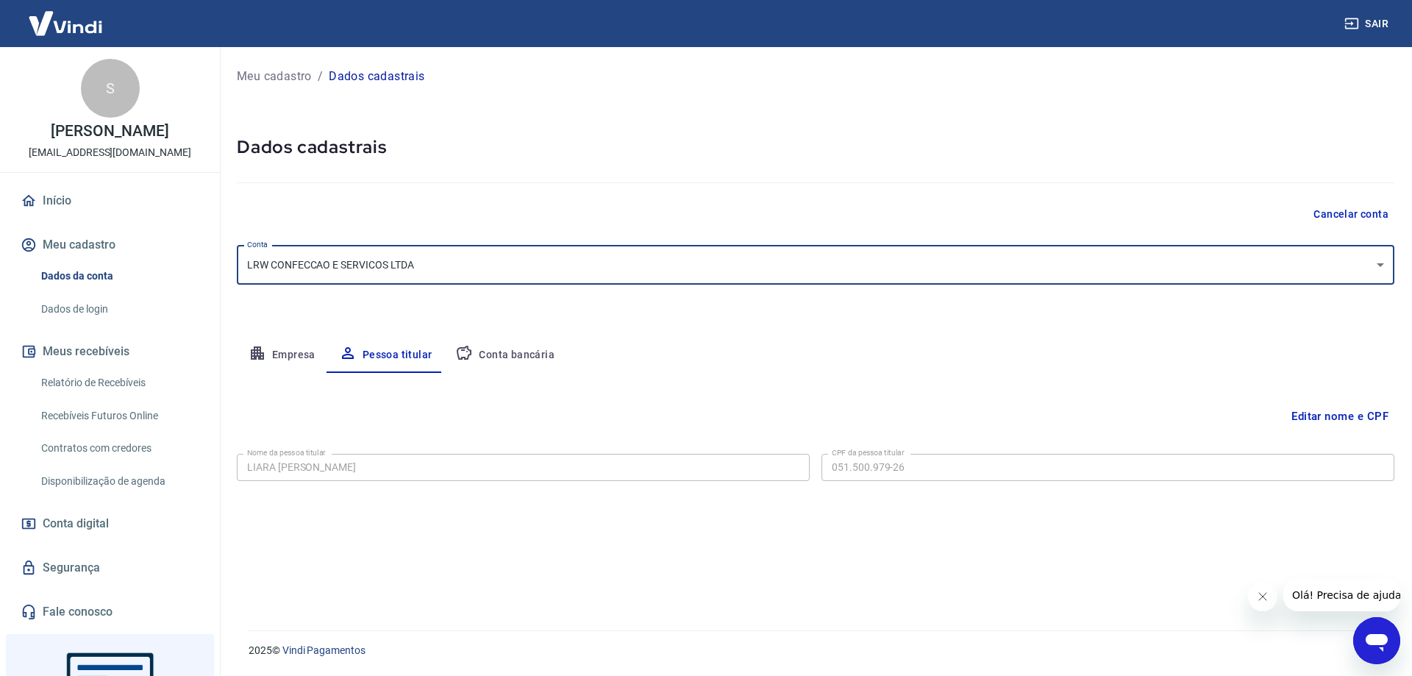
click at [607, 297] on div "Meu cadastro / Dados cadastrais Dados cadastrais Cancelar conta Conta LRW CONFE…" at bounding box center [815, 330] width 1193 height 566
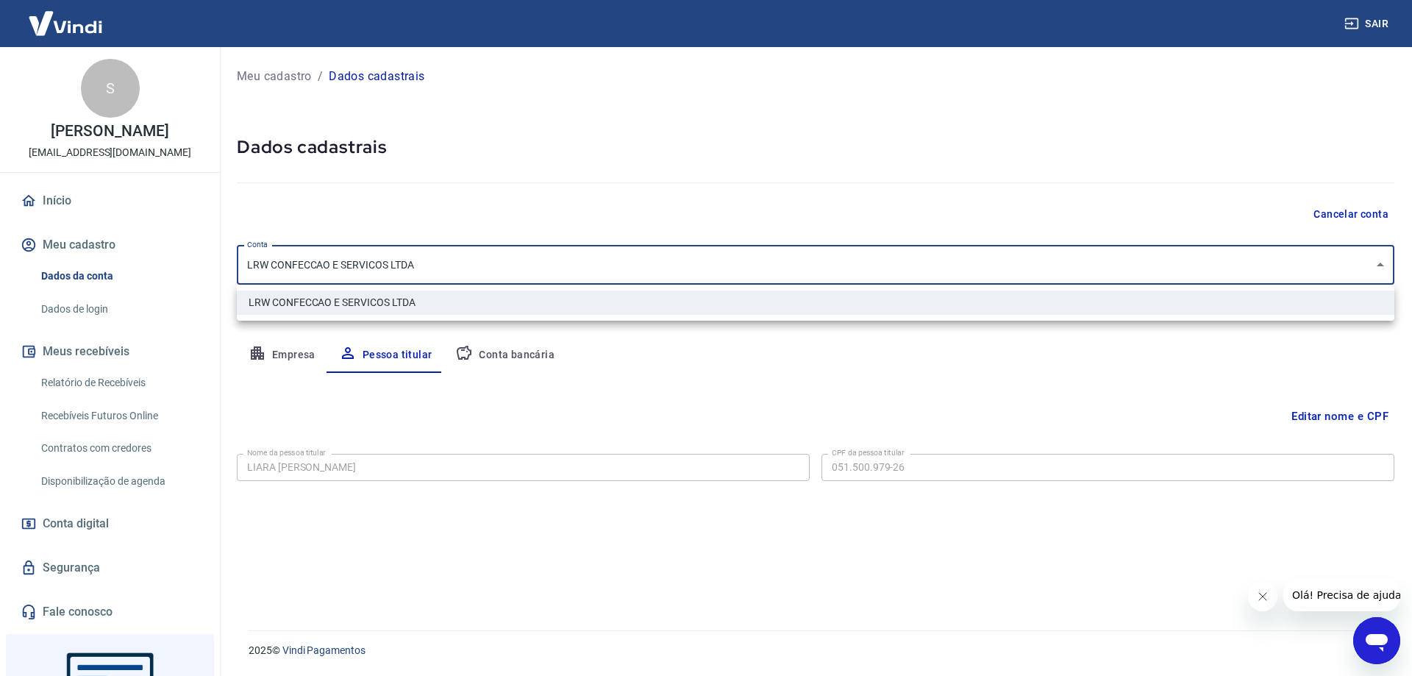
click at [600, 273] on body "Sair S Sérgio Pampolha contato@chiliquedamamae.com.br Início Meu cadastro Dados…" at bounding box center [706, 338] width 1412 height 676
drag, startPoint x: 598, startPoint y: 267, endPoint x: 591, endPoint y: 277, distance: 12.7
click at [596, 268] on div at bounding box center [706, 338] width 1412 height 676
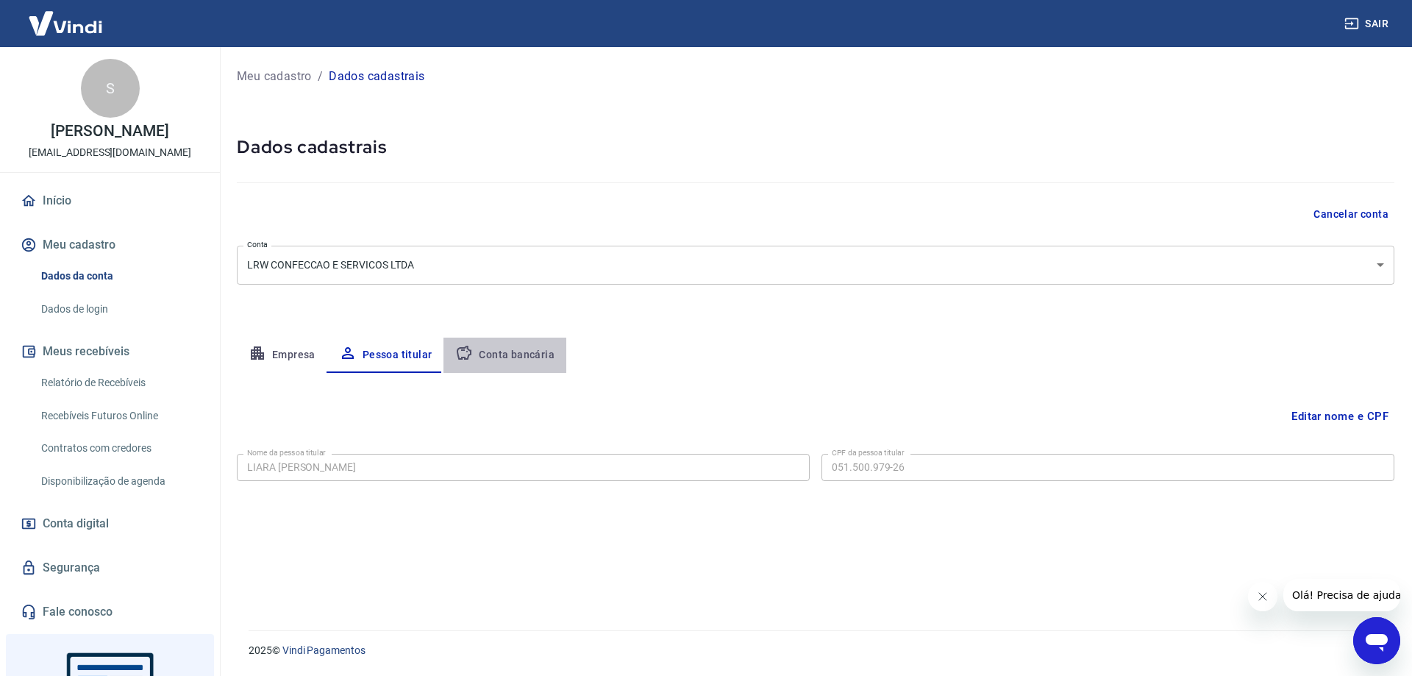
click at [509, 355] on button "Conta bancária" at bounding box center [504, 355] width 123 height 35
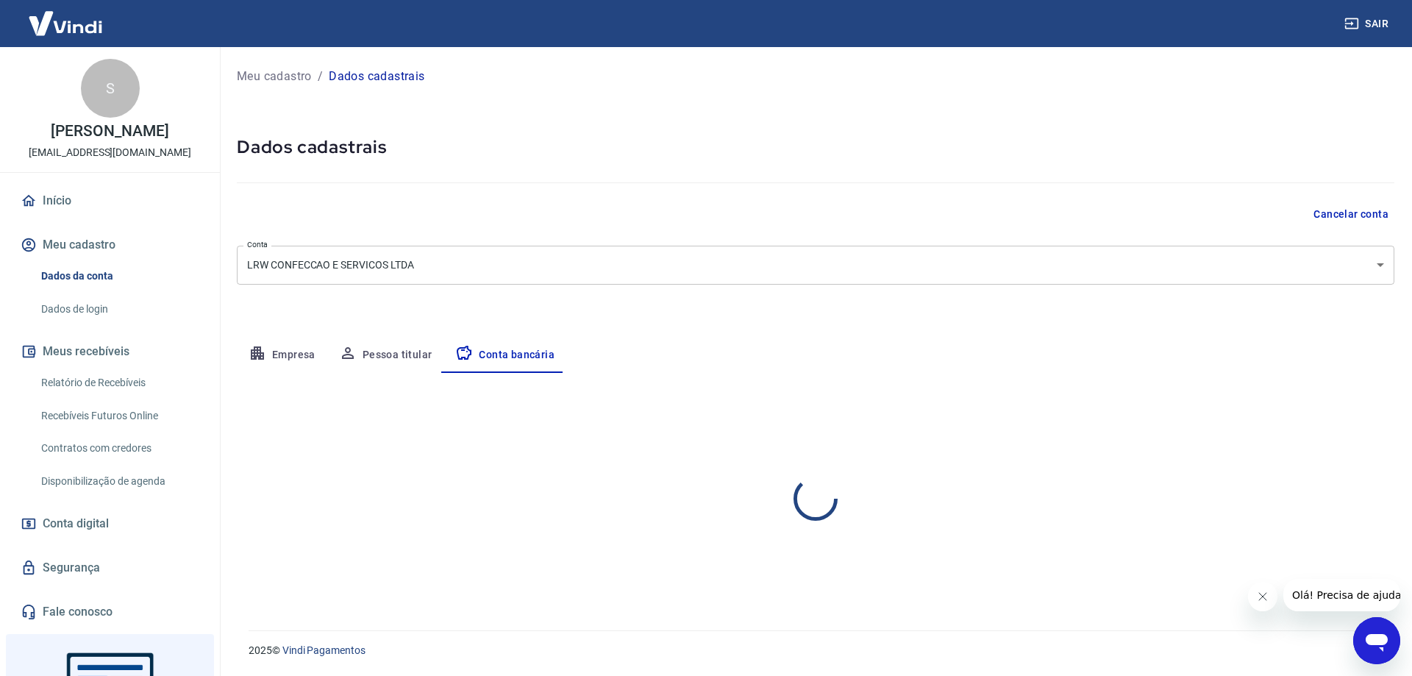
select select "1"
click at [68, 310] on link "Dados de login" at bounding box center [118, 309] width 167 height 30
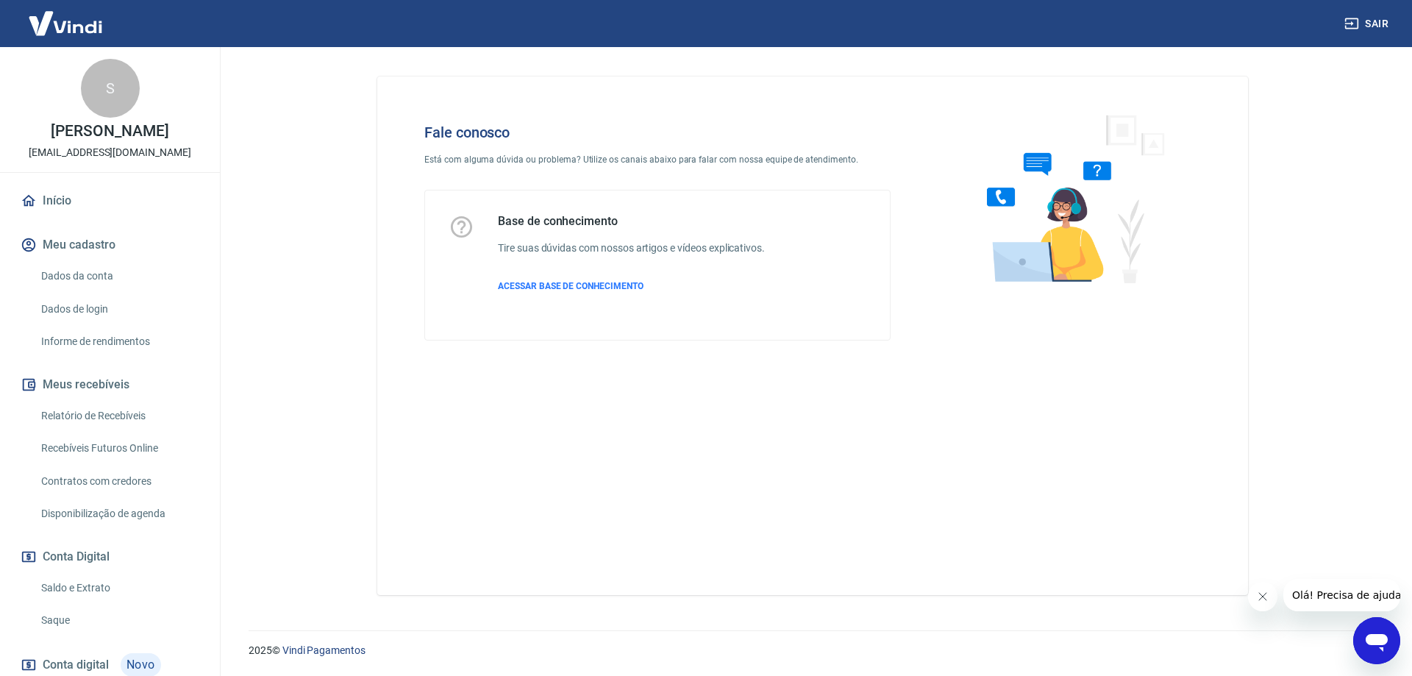
click at [63, 207] on link "Início" at bounding box center [110, 201] width 185 height 32
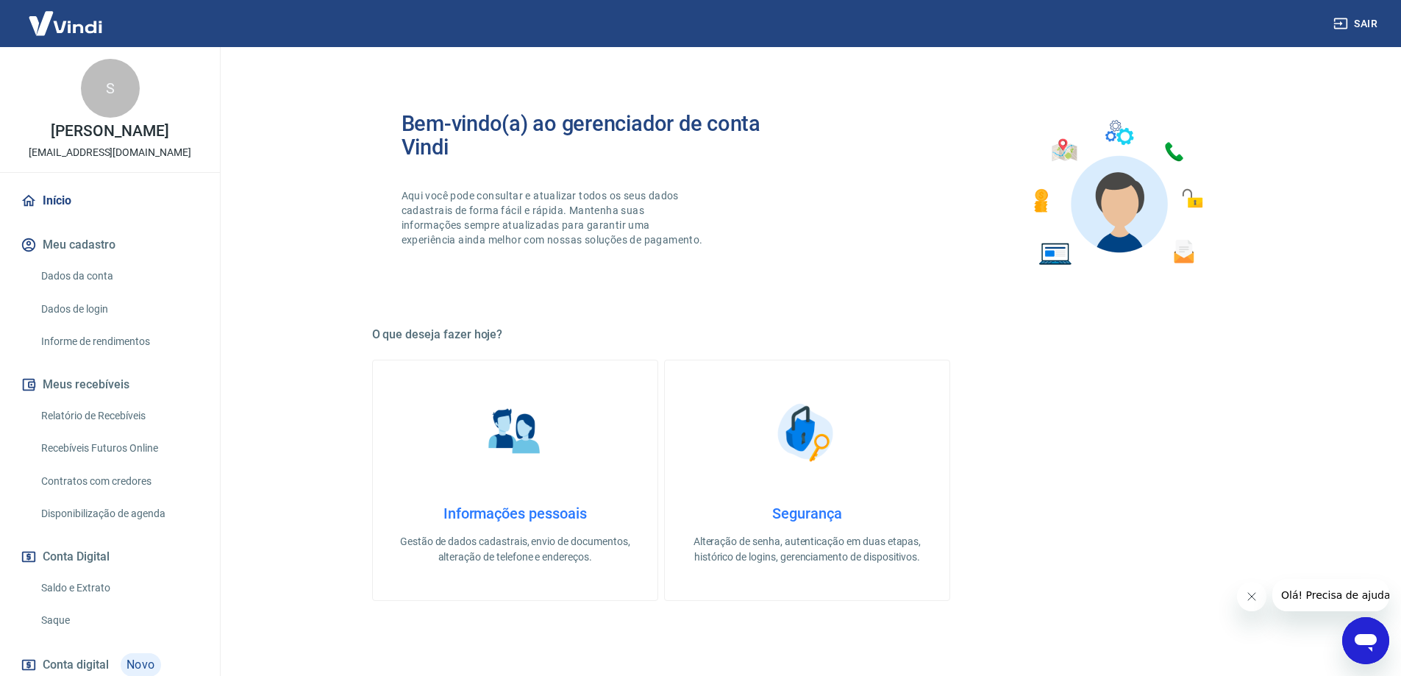
click at [490, 463] on img at bounding box center [515, 433] width 74 height 74
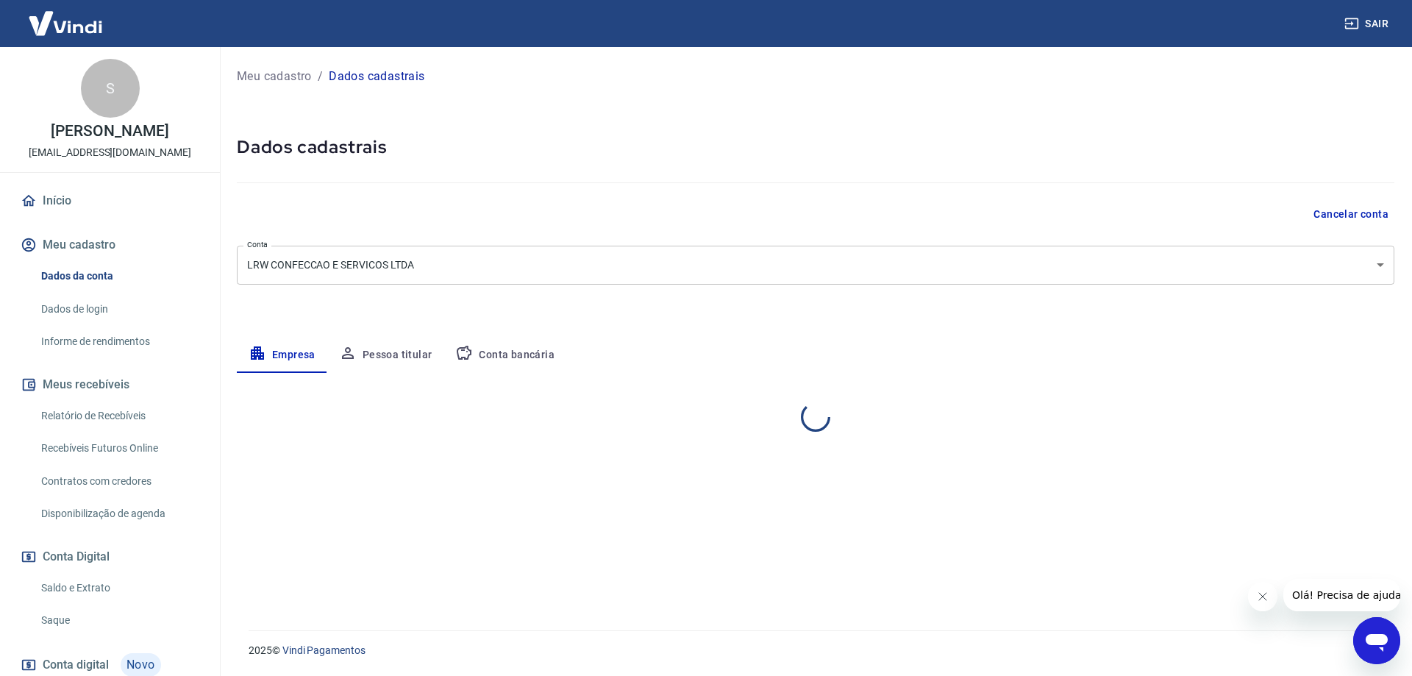
select select "SC"
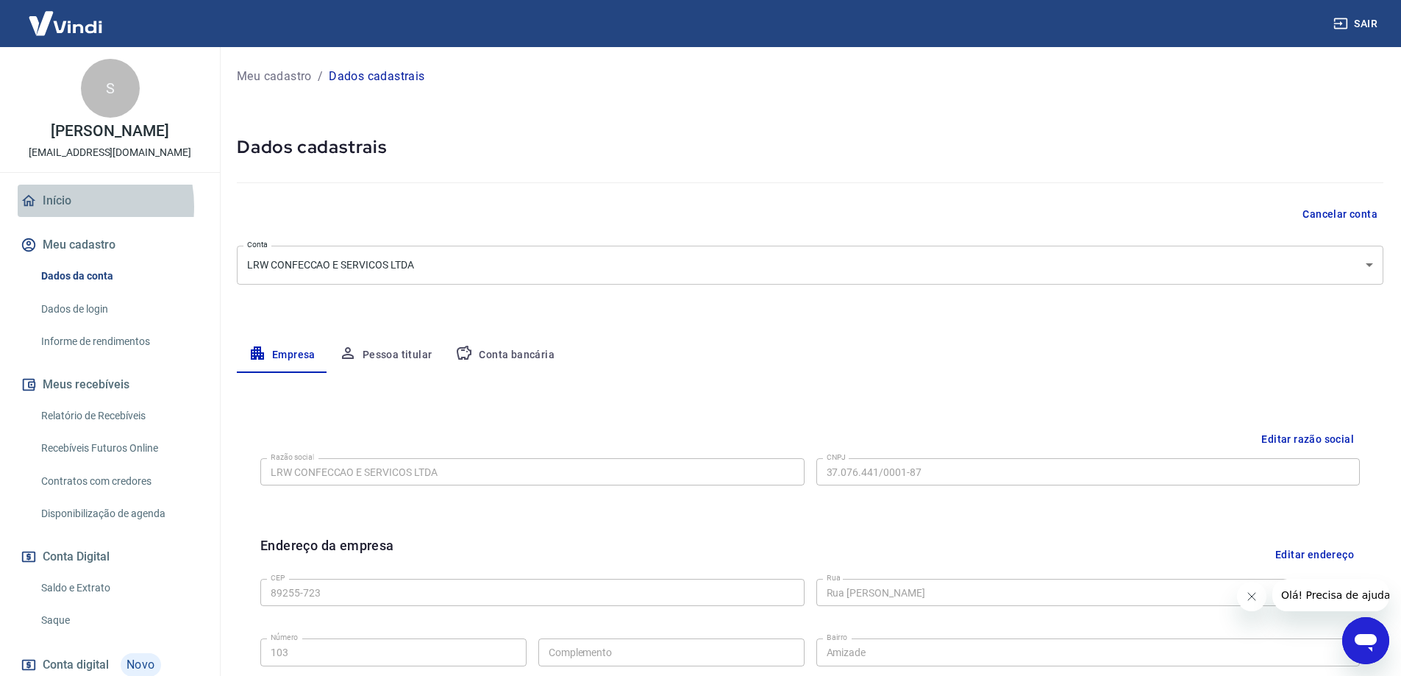
click at [60, 207] on link "Início" at bounding box center [110, 201] width 185 height 32
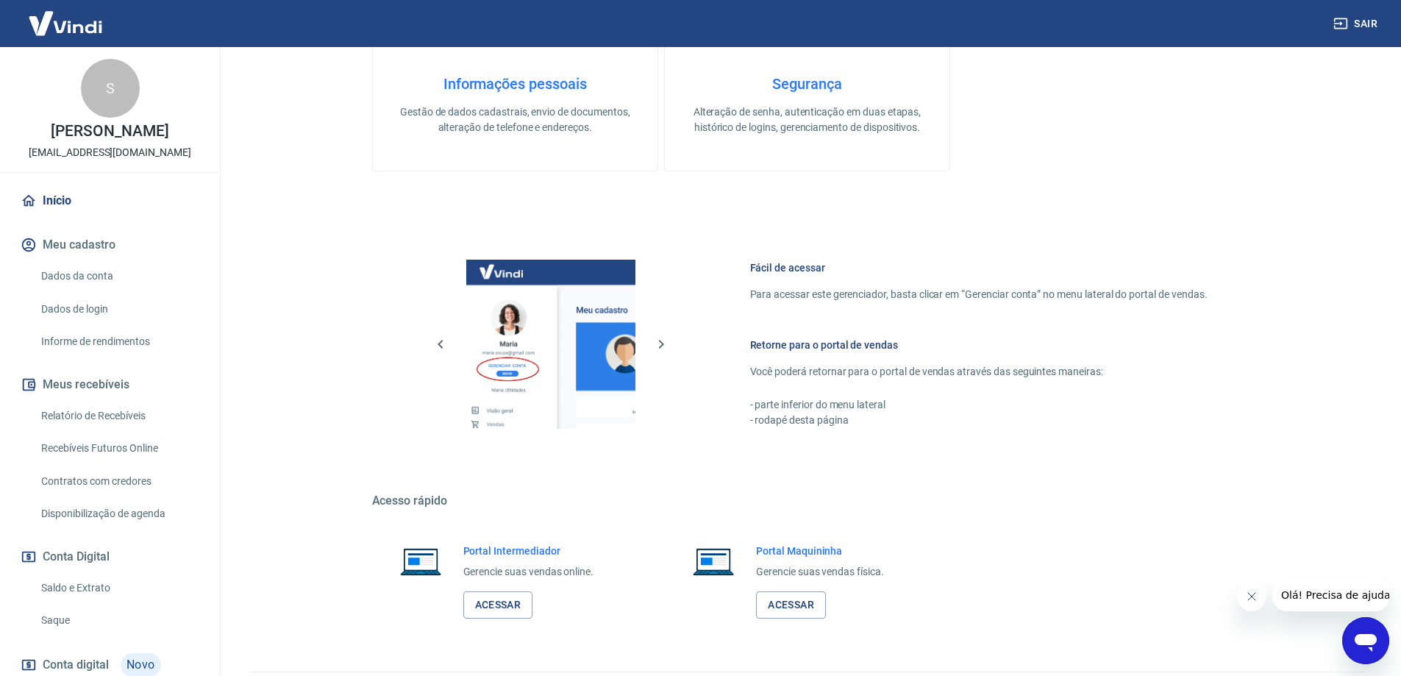
scroll to position [471, 0]
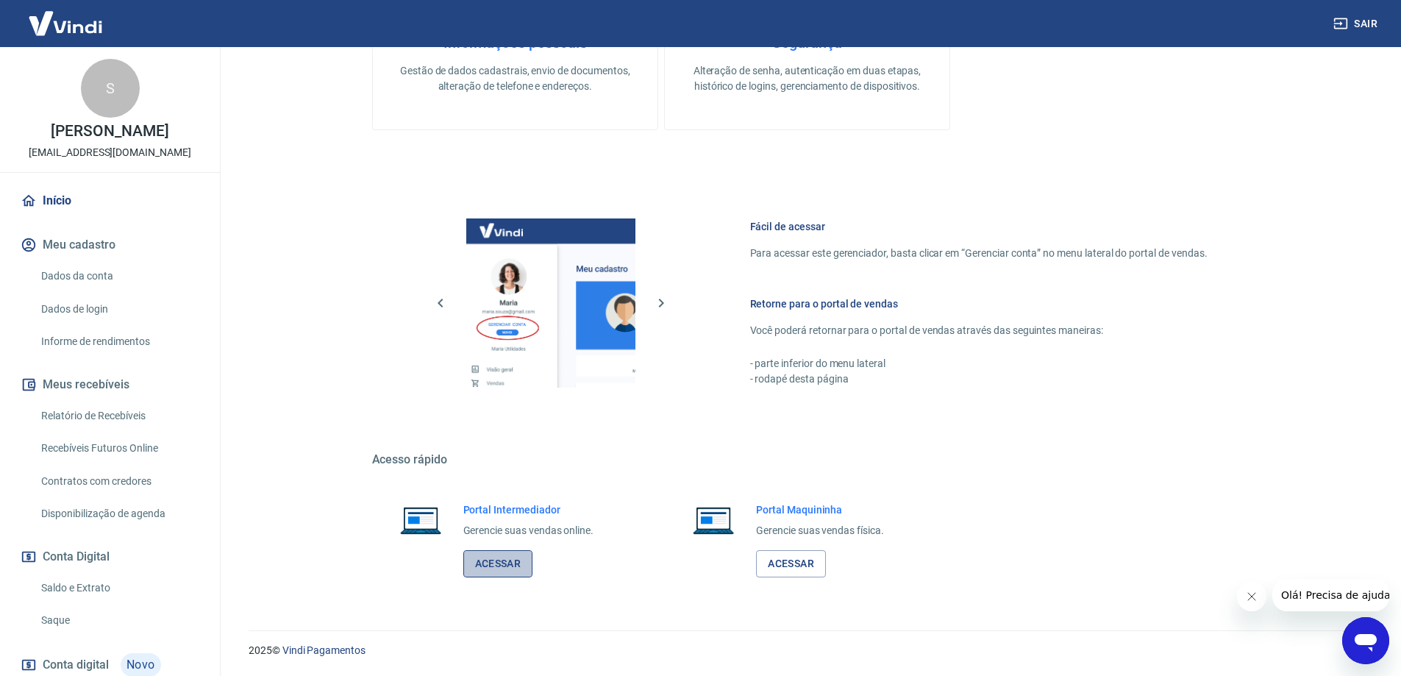
click at [503, 568] on link "Acessar" at bounding box center [498, 563] width 70 height 27
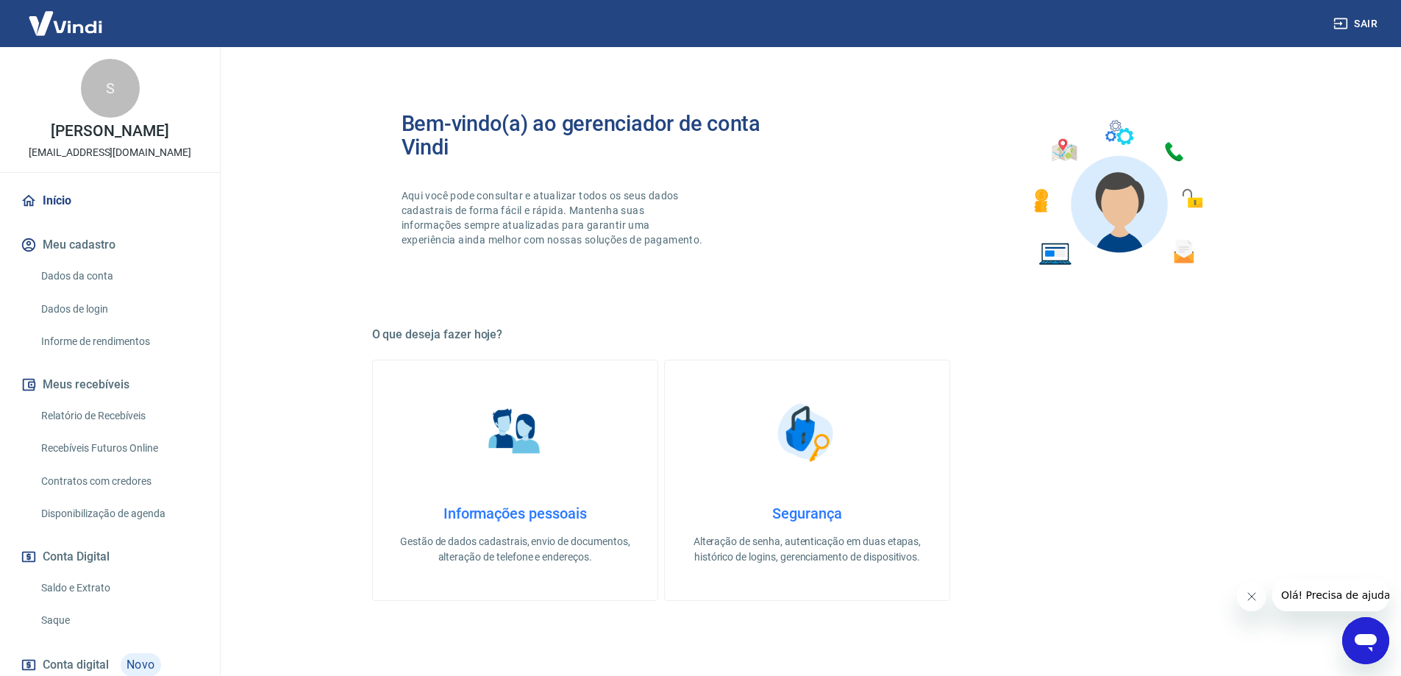
click at [74, 592] on link "Saldo e Extrato" at bounding box center [118, 588] width 167 height 30
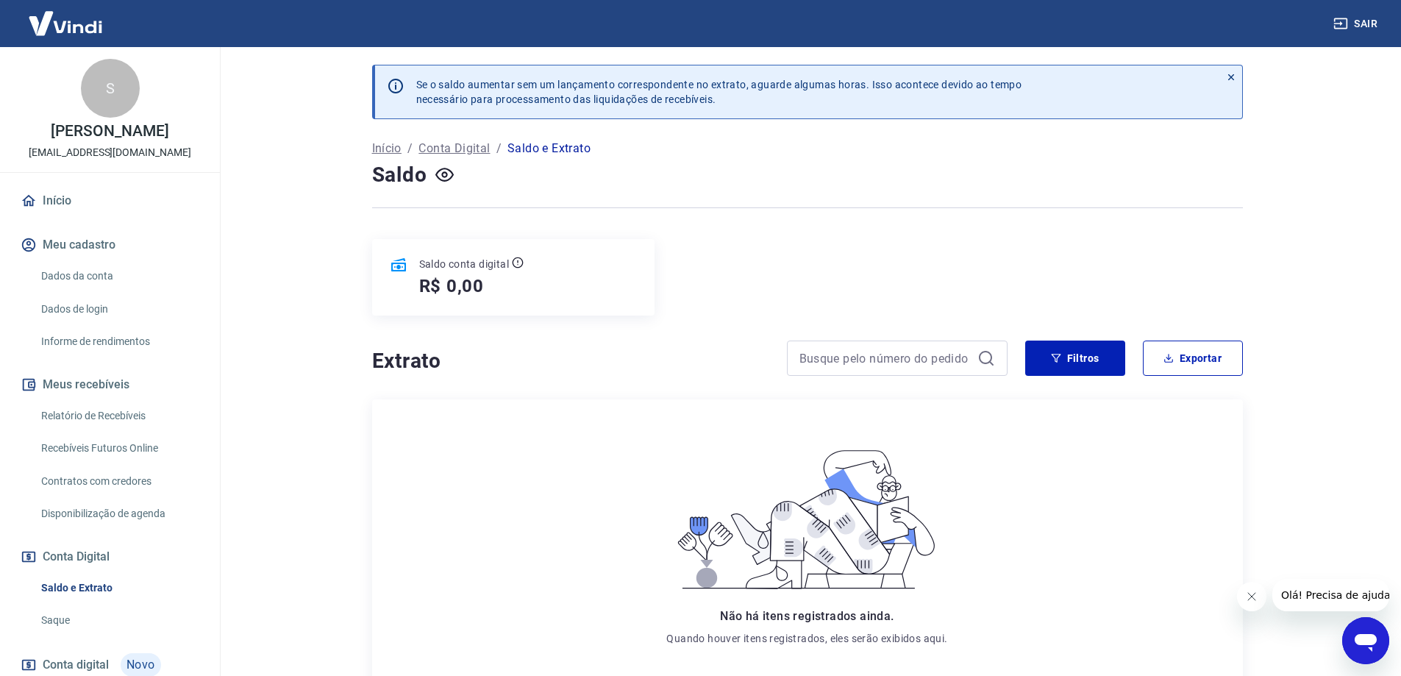
click at [79, 612] on link "Saque" at bounding box center [118, 620] width 167 height 30
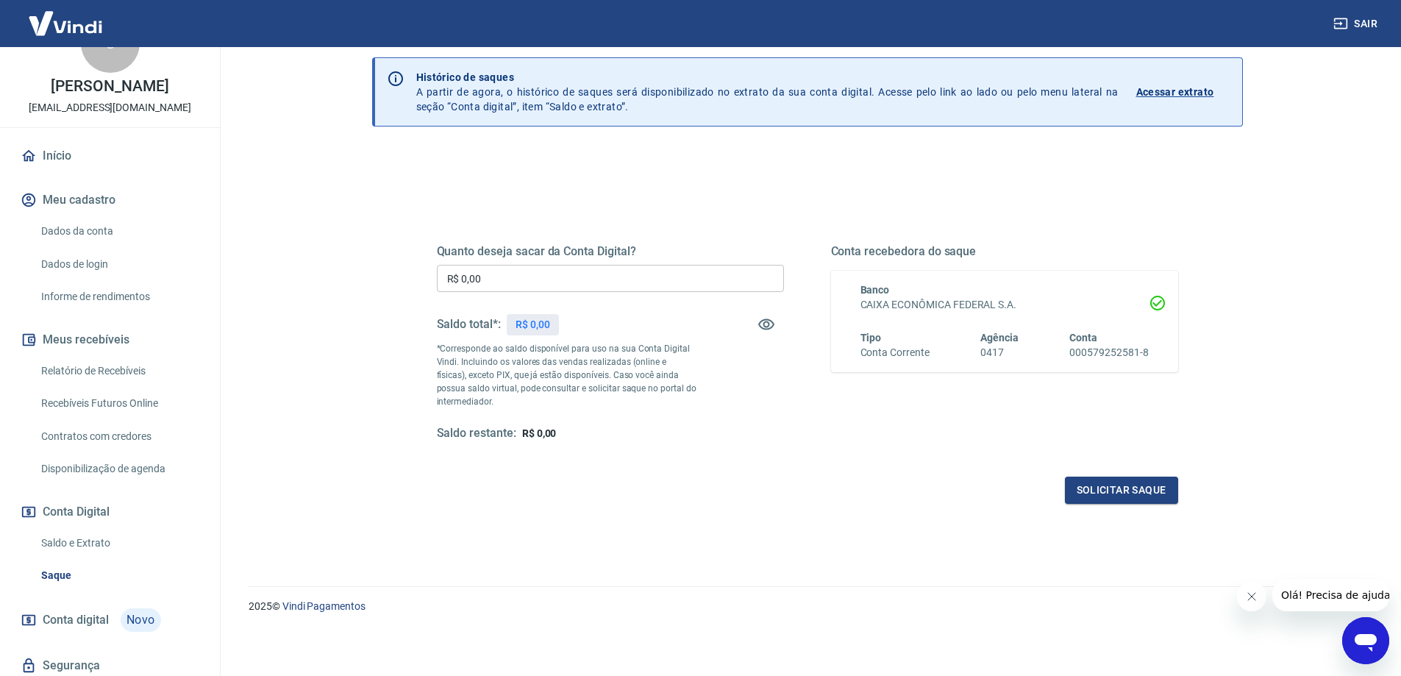
scroll to position [95, 0]
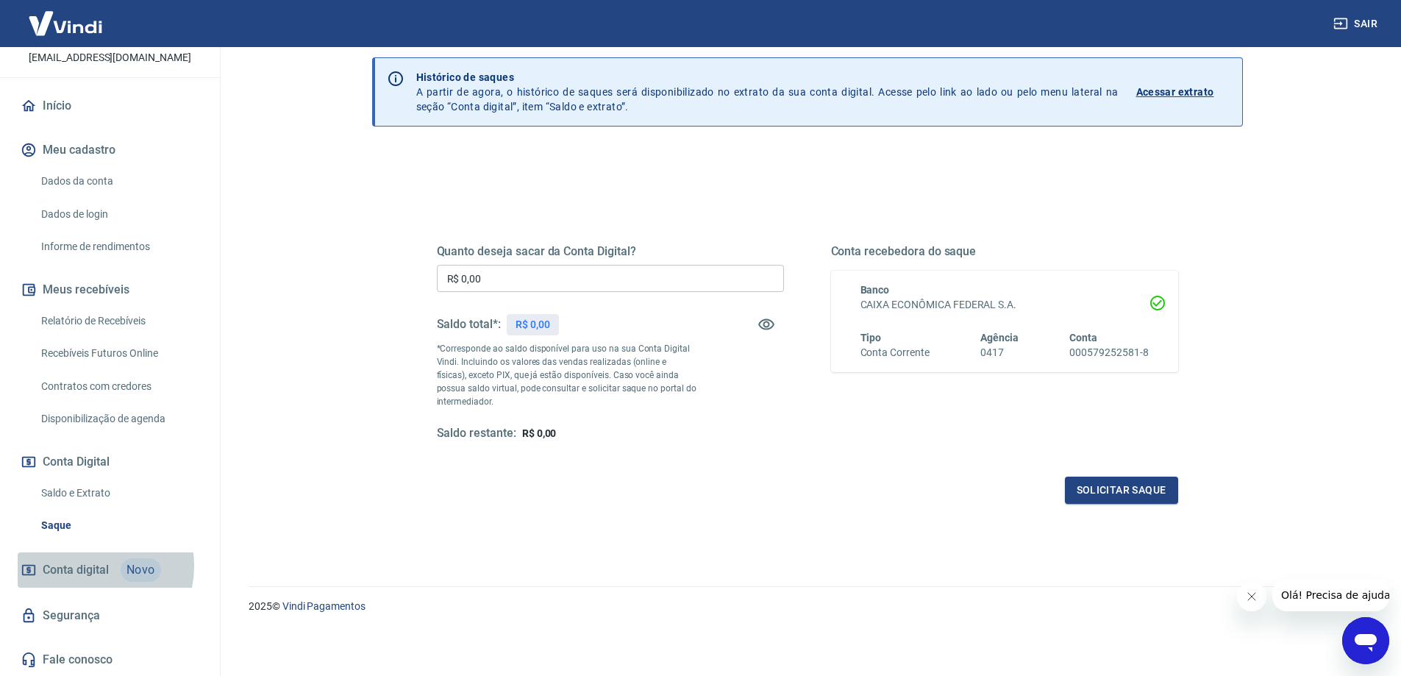
click at [92, 566] on span "Conta digital" at bounding box center [76, 570] width 66 height 21
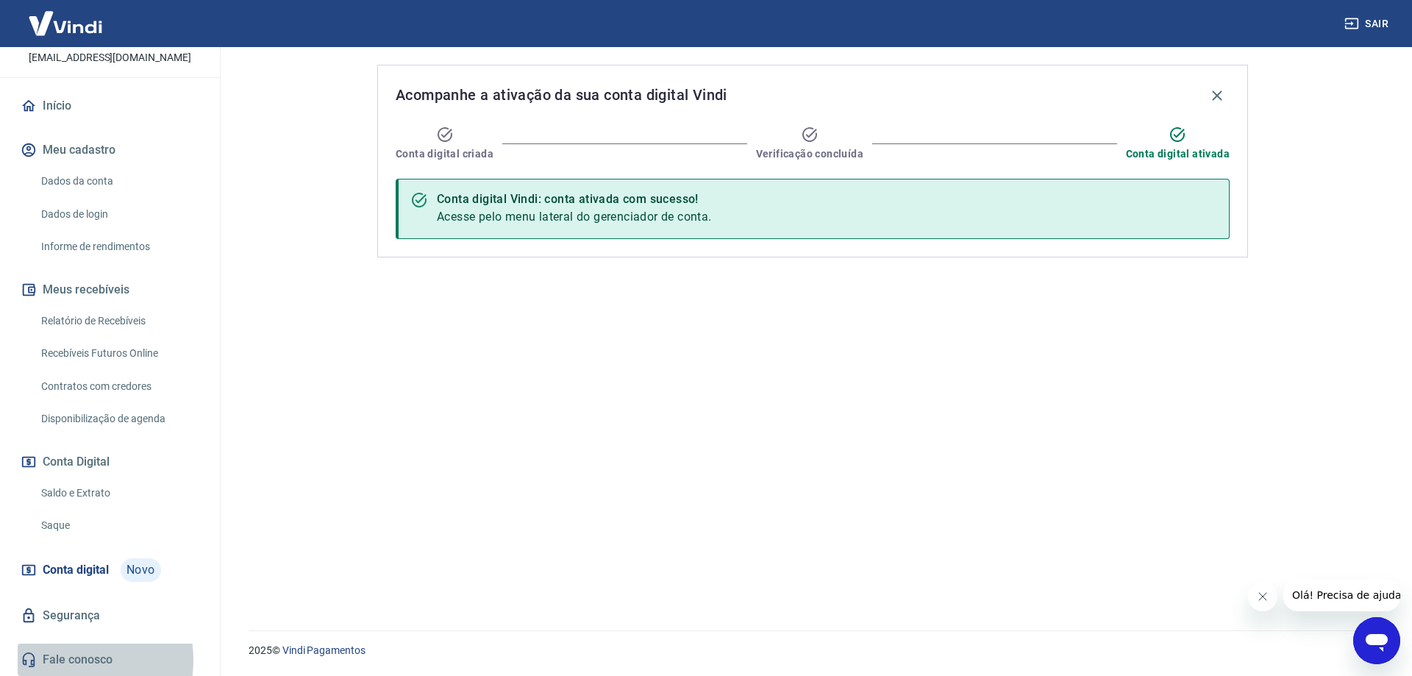
click at [68, 660] on link "Fale conosco" at bounding box center [110, 660] width 185 height 32
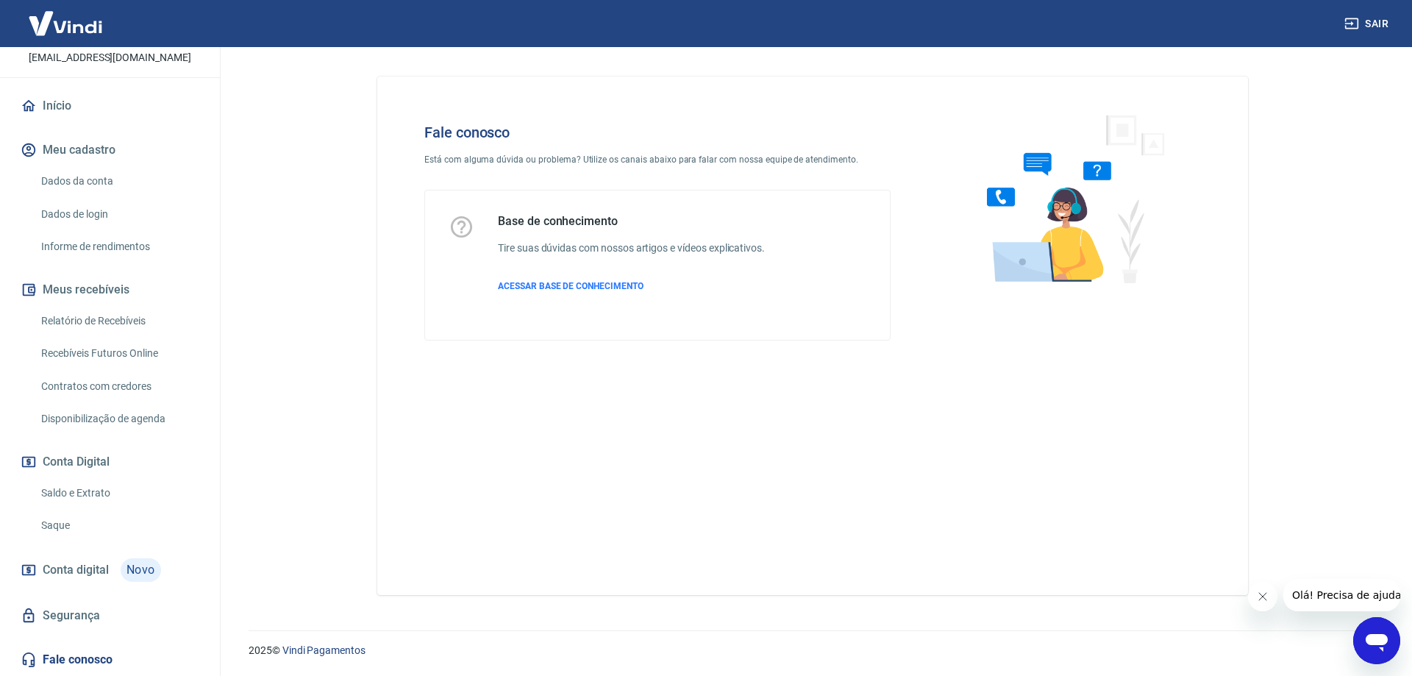
click at [1373, 631] on icon "Abrir janela de mensagens" at bounding box center [1377, 640] width 26 height 26
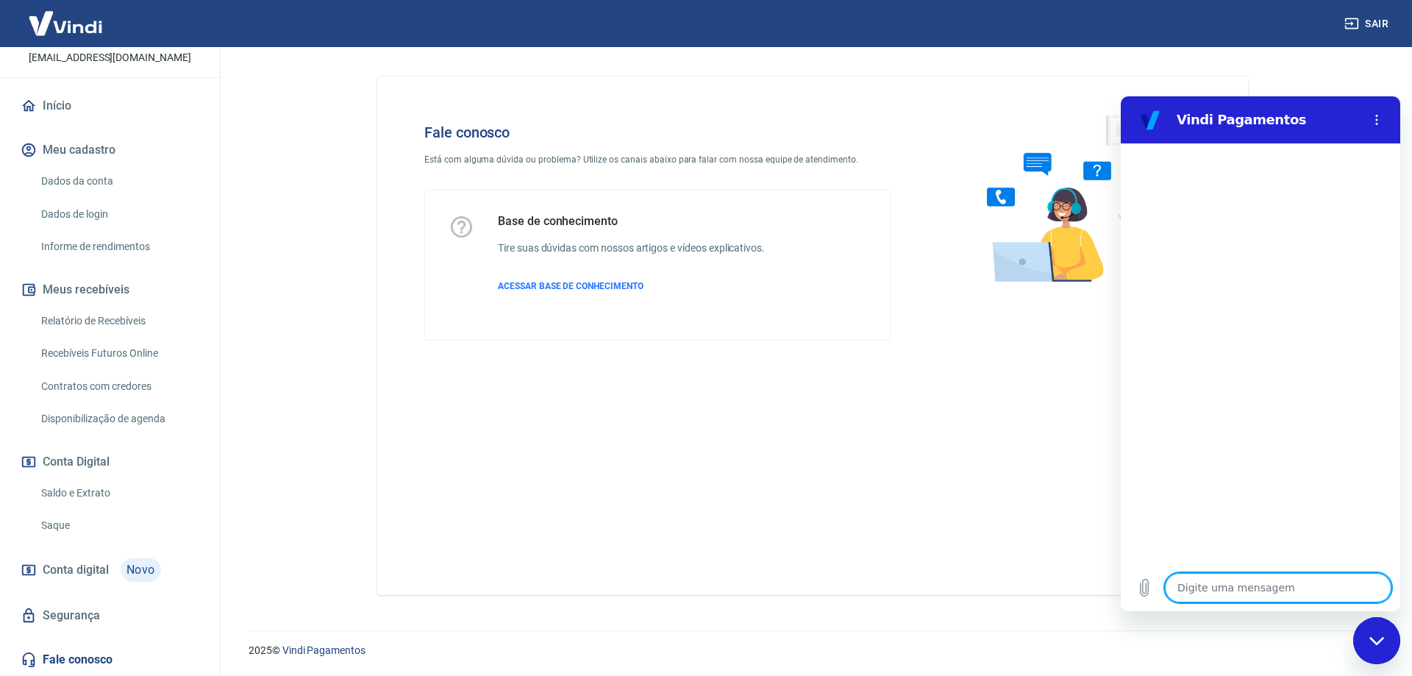
type textarea "x"
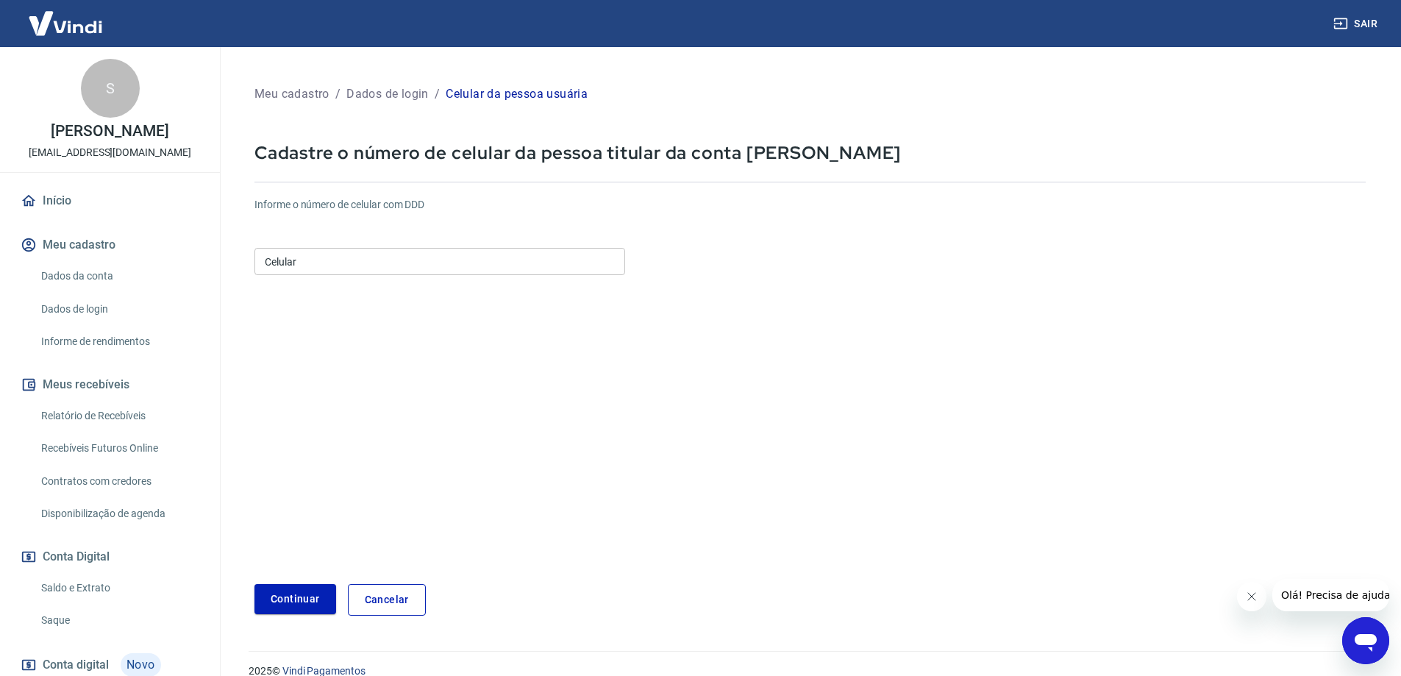
click at [445, 261] on input "Celular" at bounding box center [439, 261] width 371 height 27
click at [291, 592] on button "Continuar" at bounding box center [295, 599] width 82 height 30
drag, startPoint x: 302, startPoint y: 263, endPoint x: 464, endPoint y: 303, distance: 166.6
click at [466, 289] on form "Informe o número de celular com DDD Celular (47) 99616-6223 Celular Continuar C…" at bounding box center [809, 400] width 1111 height 430
type input "(47) 99680-1372"
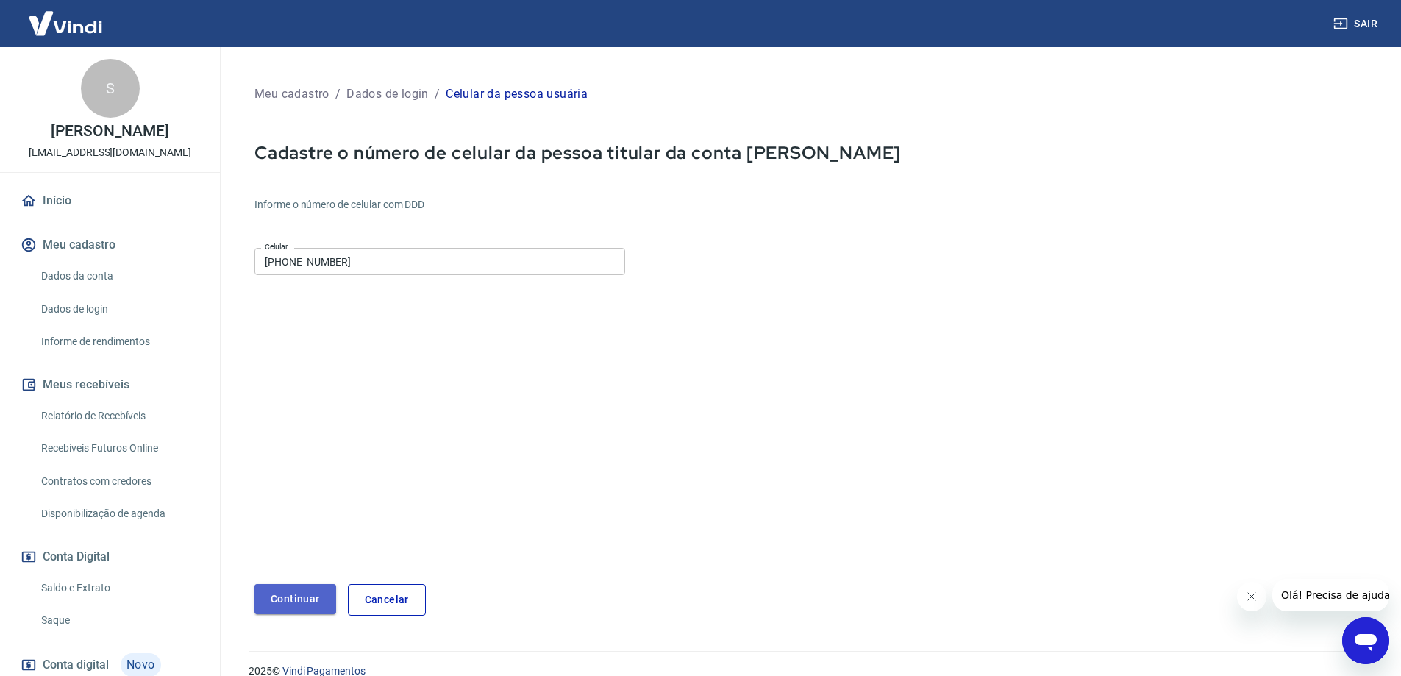
click at [310, 602] on button "Continuar" at bounding box center [295, 599] width 82 height 30
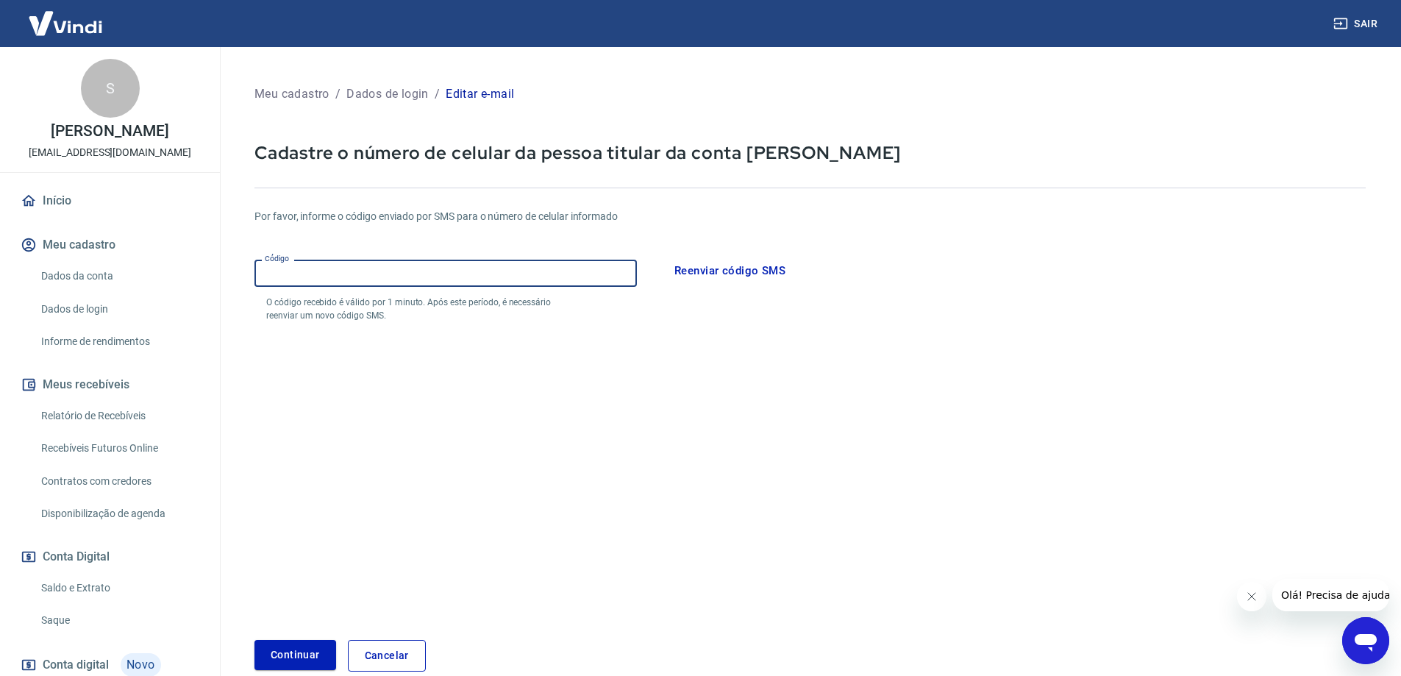
click at [400, 284] on input "Código" at bounding box center [445, 273] width 382 height 27
click at [451, 275] on input "Código" at bounding box center [445, 273] width 382 height 27
paste input "875633"
type input "875633"
click at [309, 636] on form "Por favor, informe o código enviado por SMS para o número de celular informado …" at bounding box center [809, 431] width 1111 height 480
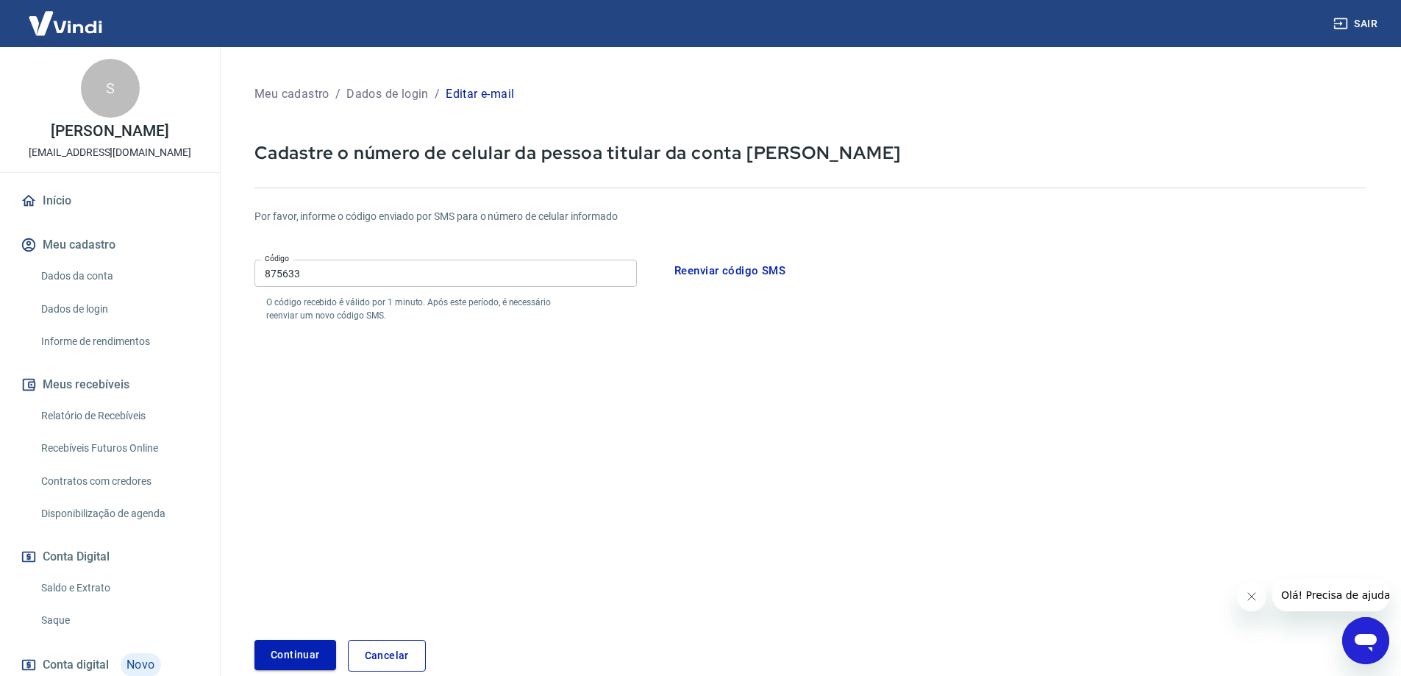
click at [304, 648] on button "Continuar" at bounding box center [295, 655] width 82 height 30
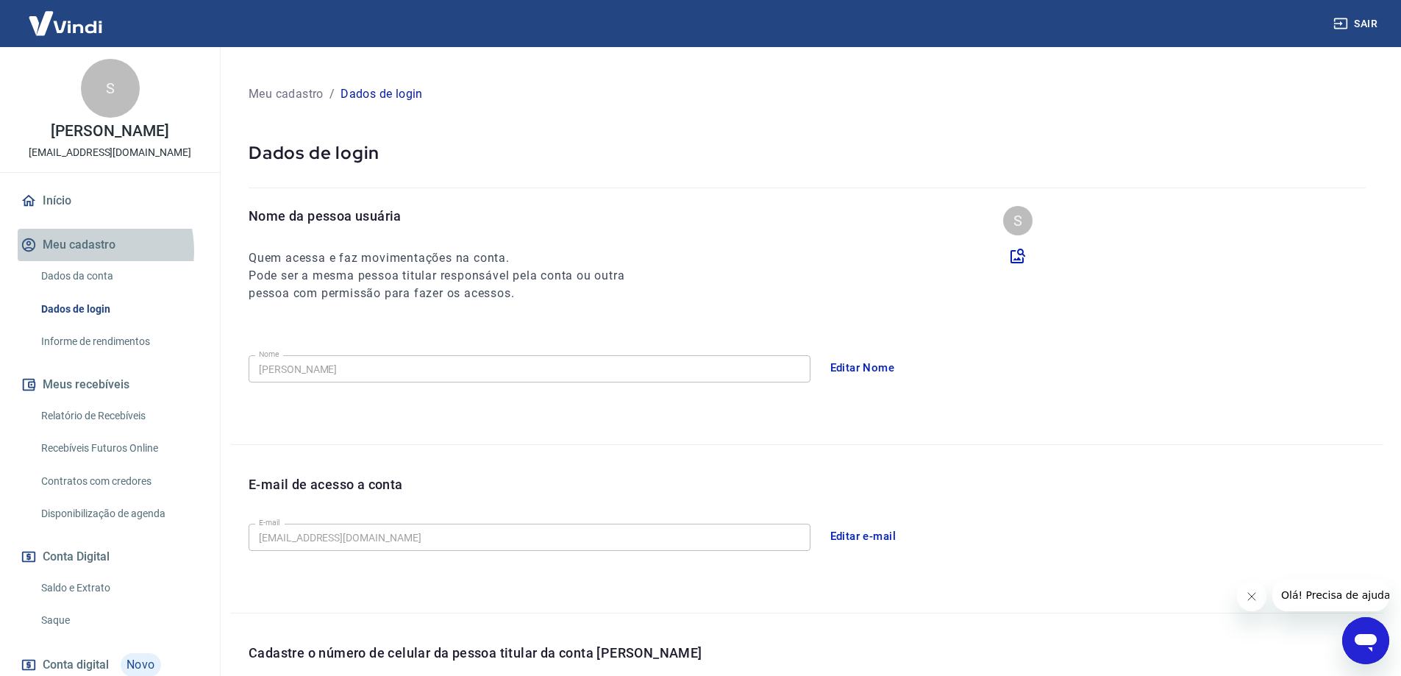
click at [81, 250] on button "Meu cadastro" at bounding box center [110, 245] width 185 height 32
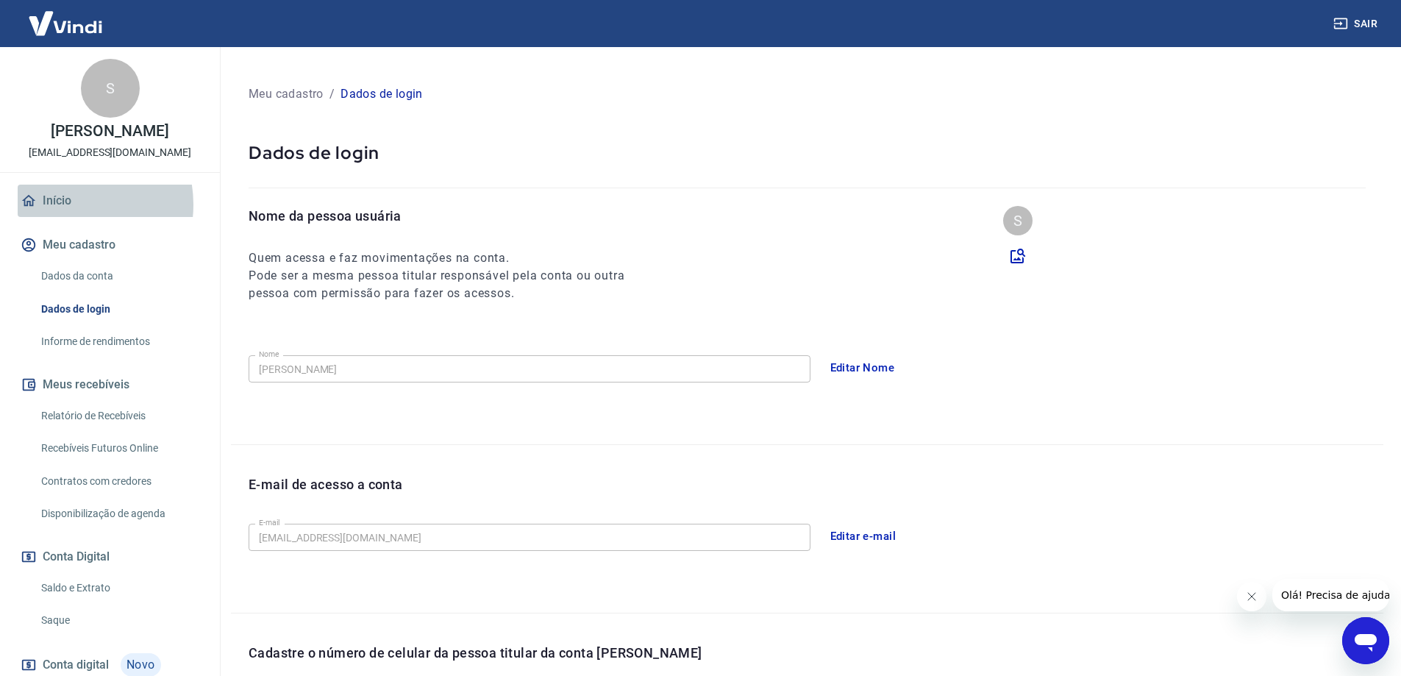
click at [64, 204] on link "Início" at bounding box center [110, 201] width 185 height 32
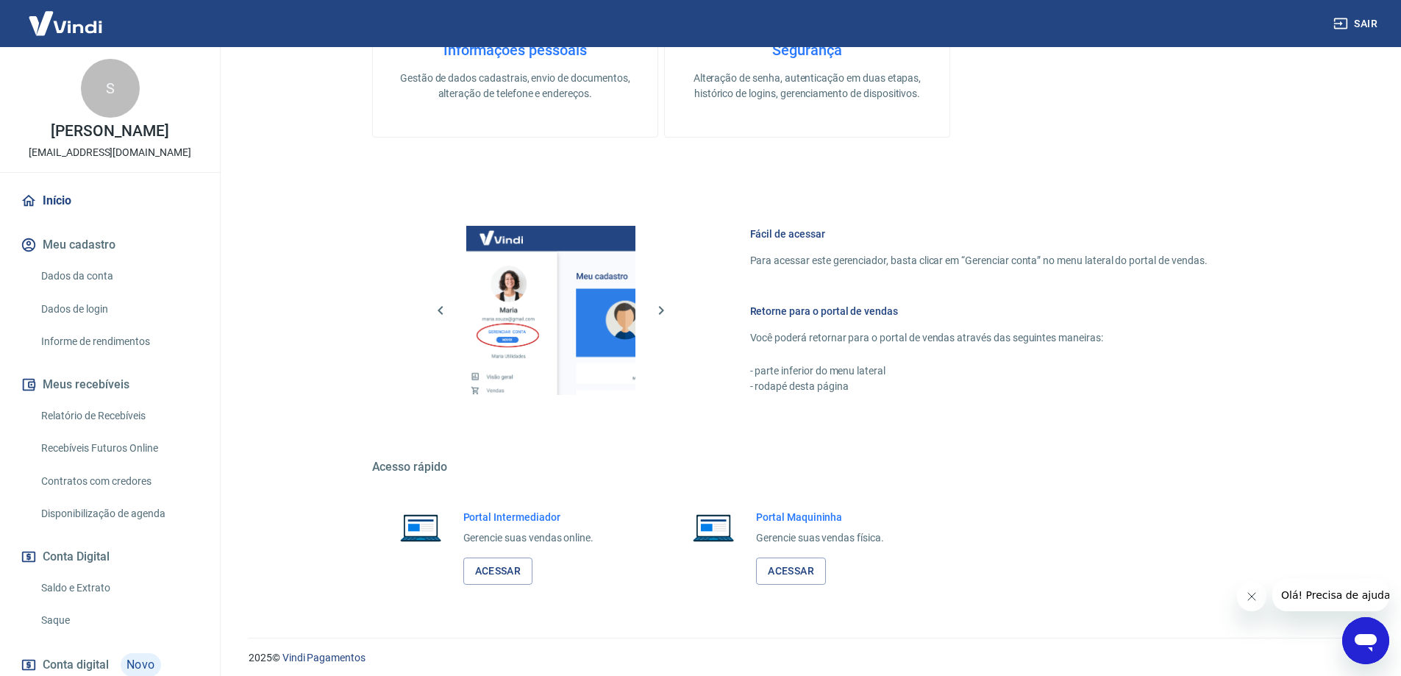
scroll to position [471, 0]
